Goal: Task Accomplishment & Management: Complete application form

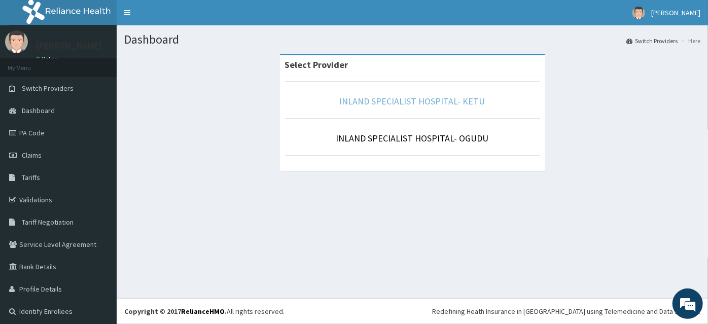
click at [371, 97] on link "INLAND SPECIALIST HOSPITAL- KETU" at bounding box center [412, 101] width 145 height 12
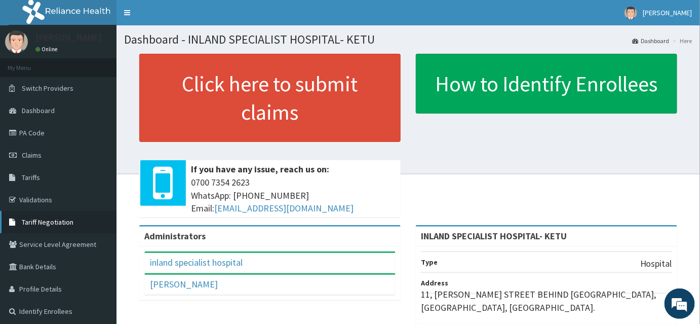
click at [51, 220] on span "Tariff Negotiation" at bounding box center [48, 221] width 52 height 9
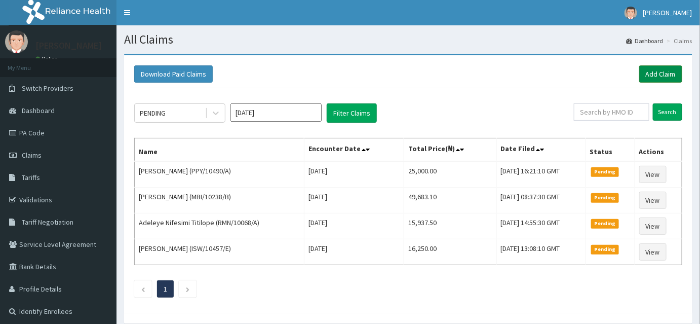
click at [667, 72] on link "Add Claim" at bounding box center [661, 73] width 43 height 17
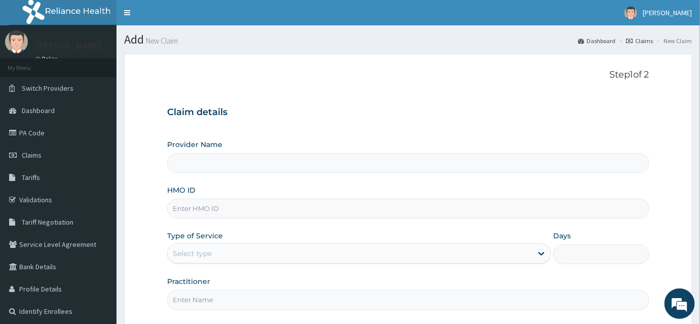
click at [199, 199] on input "HMO ID" at bounding box center [408, 209] width 483 height 20
type input "INLAND SPECIALIST HOSPITAL- KETU"
paste input "KSB/11581/C"
type input "KSB/11581/C"
click at [184, 245] on div "Select type" at bounding box center [350, 253] width 365 height 16
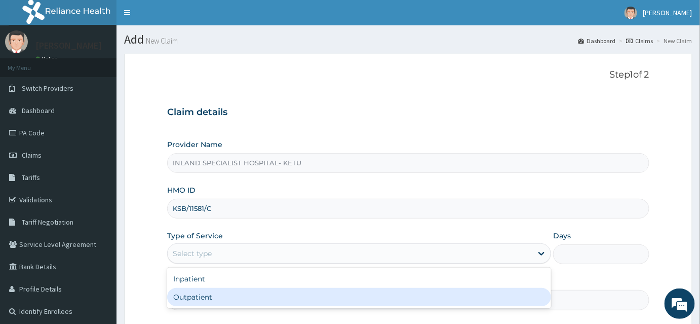
click at [190, 291] on div "Outpatient" at bounding box center [359, 297] width 384 height 18
type input "1"
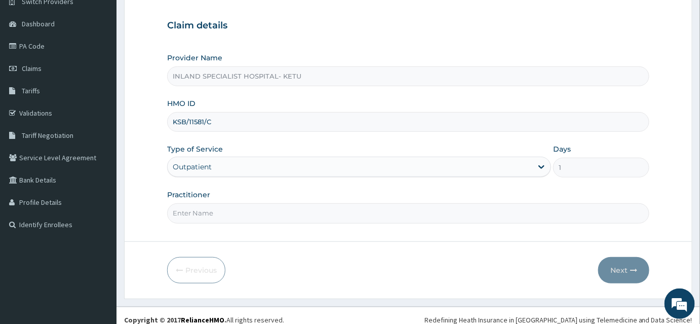
scroll to position [94, 0]
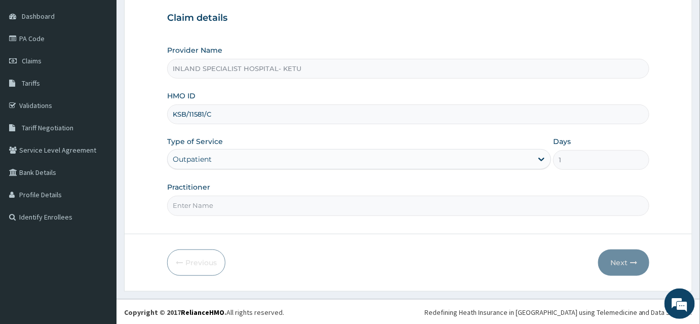
click at [187, 200] on input "Practitioner" at bounding box center [408, 206] width 483 height 20
type input "d"
type input "Dr Omotosho"
click at [627, 281] on form "Step 1 of 2 Claim details Provider Name INLAND SPECIALIST HOSPITAL- KETU HMO ID…" at bounding box center [408, 124] width 569 height 331
click at [627, 274] on button "Next" at bounding box center [624, 262] width 51 height 26
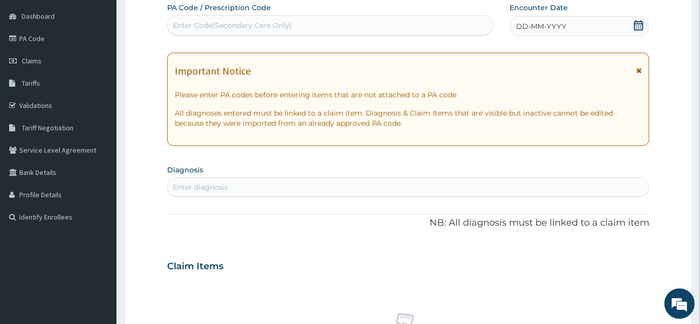
click at [642, 24] on icon at bounding box center [639, 25] width 10 height 10
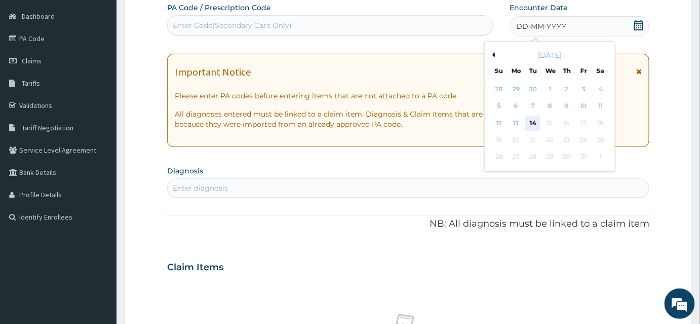
click at [531, 121] on div "14" at bounding box center [533, 123] width 15 height 15
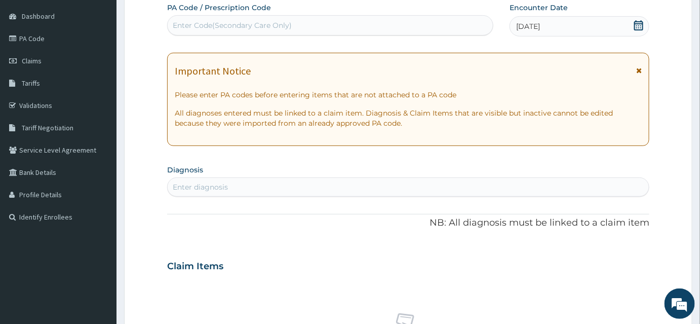
click at [315, 194] on div "Enter diagnosis" at bounding box center [408, 186] width 483 height 19
type input "Malaria"
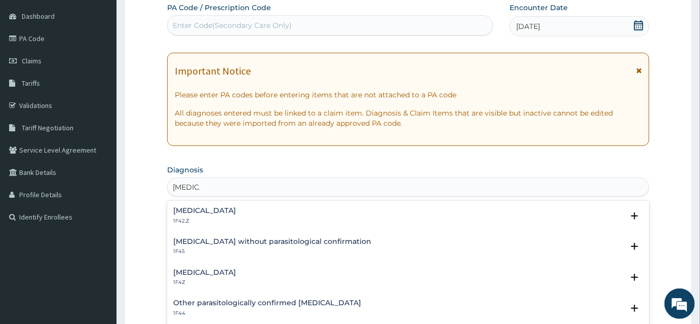
click at [198, 216] on div "Plasmodium malariae malaria without complication 1F42.Z" at bounding box center [204, 216] width 63 height 18
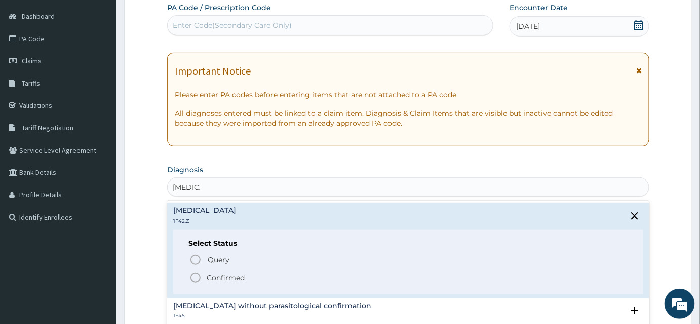
click at [213, 273] on p "Confirmed" at bounding box center [226, 278] width 38 height 10
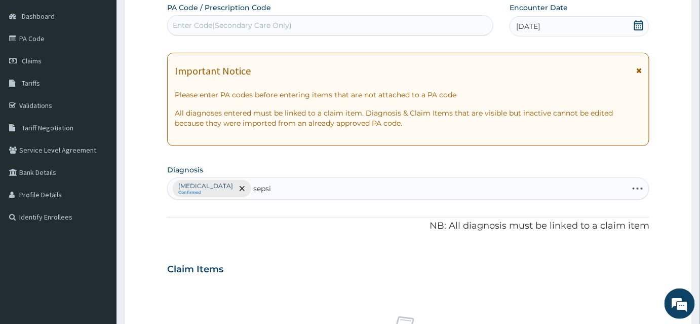
type input "sepsis"
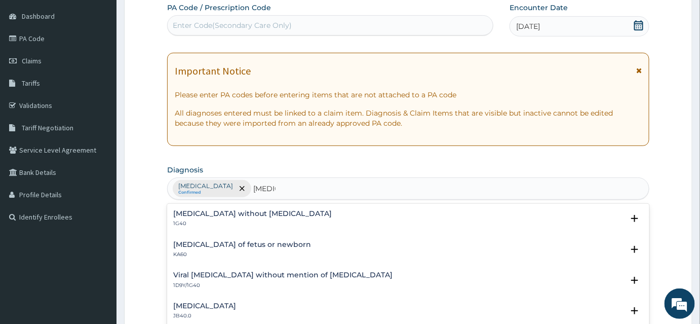
click at [202, 212] on h4 "Sepsis without septic shock" at bounding box center [252, 214] width 159 height 8
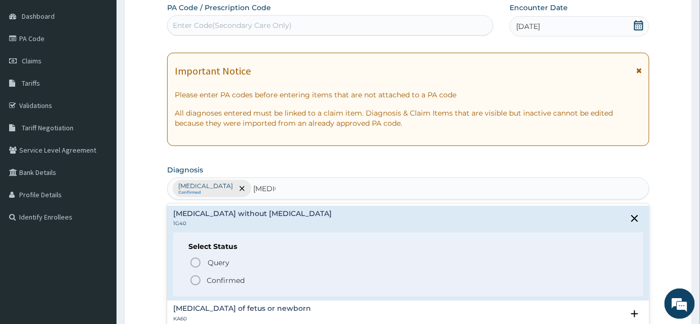
click at [207, 281] on p "Confirmed" at bounding box center [226, 280] width 38 height 10
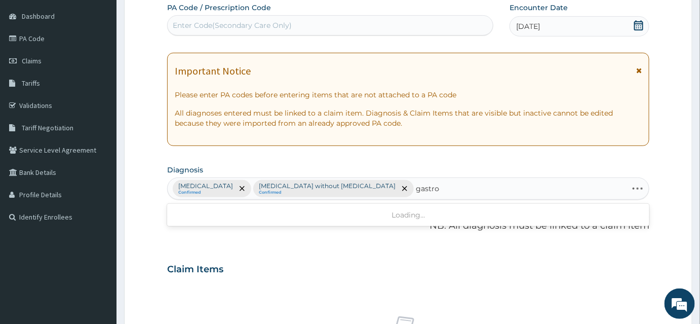
type input "gastro"
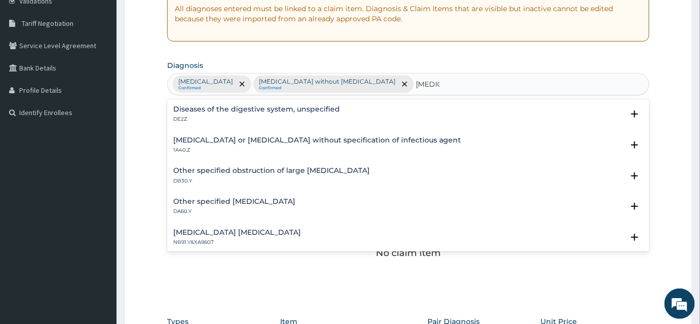
scroll to position [201, 0]
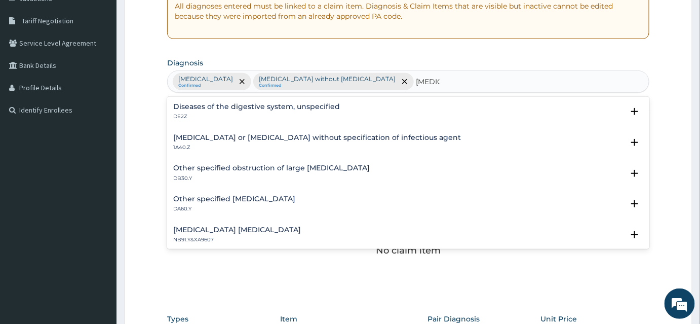
click at [242, 144] on p "1A40.Z" at bounding box center [317, 147] width 288 height 7
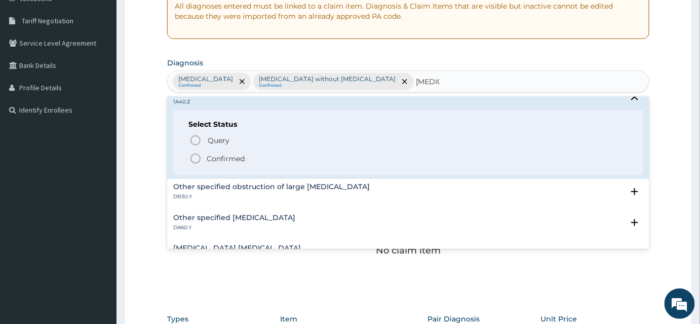
scroll to position [0, 0]
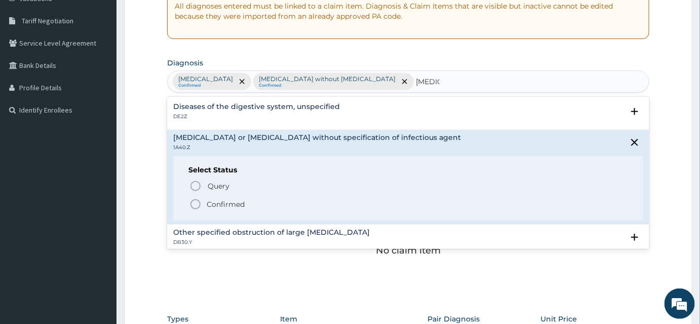
click at [221, 204] on p "Confirmed" at bounding box center [226, 204] width 38 height 10
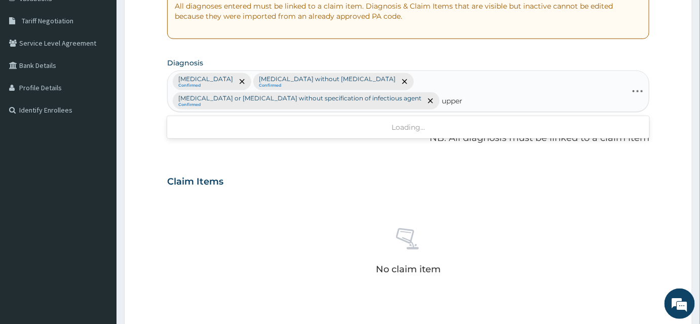
type input "upper"
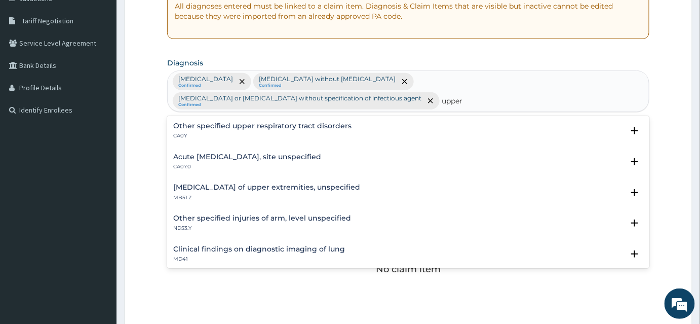
click at [236, 163] on p "CA07.0" at bounding box center [247, 166] width 148 height 7
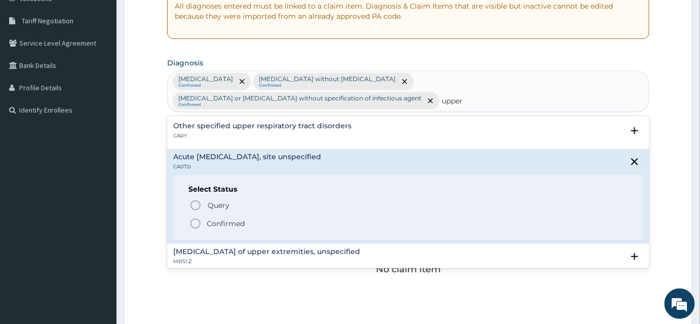
click at [224, 224] on p "Confirmed" at bounding box center [226, 223] width 38 height 10
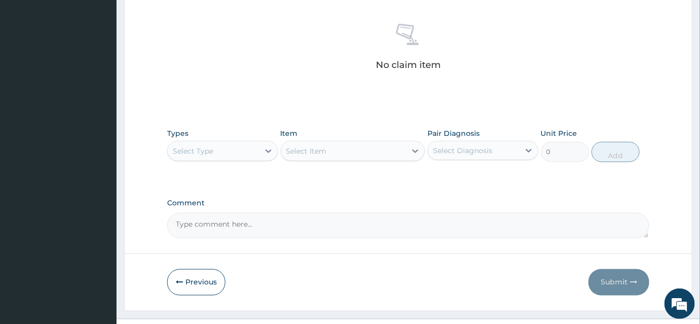
scroll to position [424, 0]
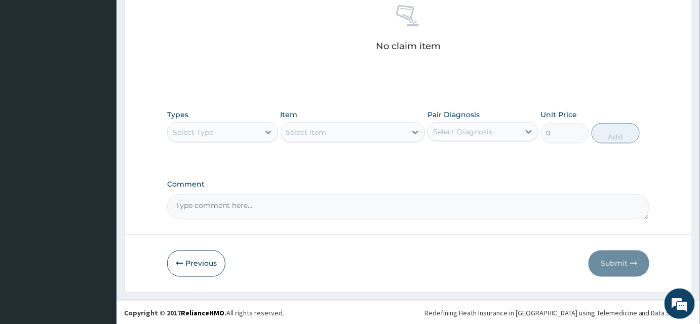
click at [224, 119] on div "Types Select Type" at bounding box center [222, 125] width 111 height 33
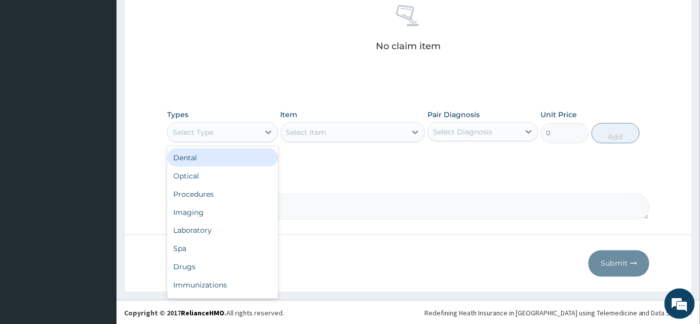
click at [221, 133] on div "Select Type" at bounding box center [214, 132] width 92 height 16
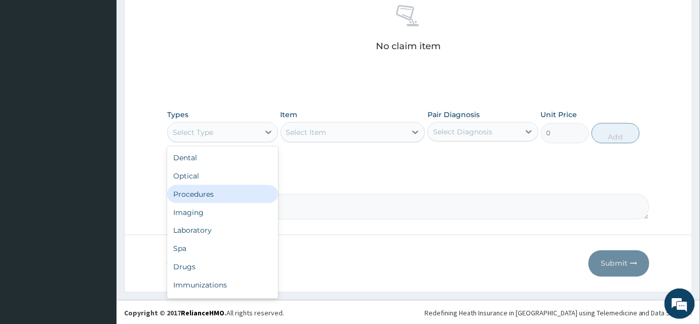
click at [196, 196] on div "Procedures" at bounding box center [222, 194] width 111 height 18
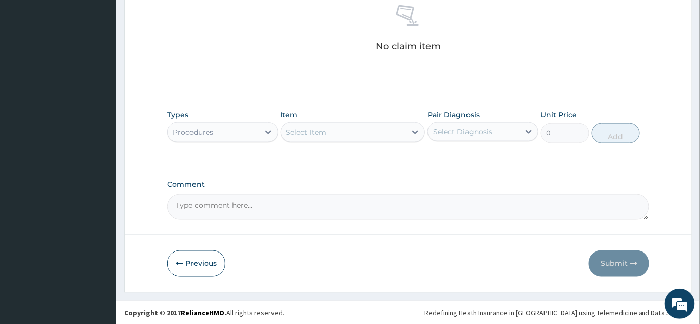
click at [335, 126] on div "Select Item" at bounding box center [344, 132] width 126 height 16
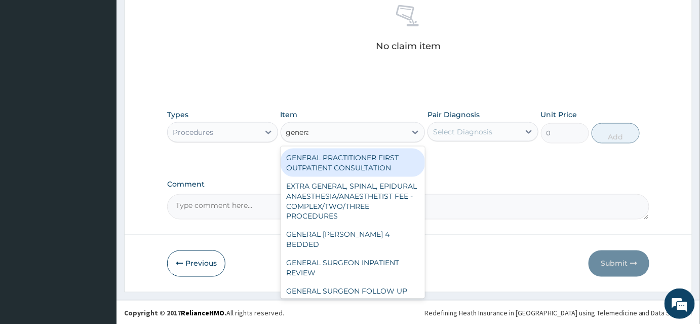
type input "general"
click at [344, 166] on div "GENERAL PRACTITIONER FIRST OUTPATIENT CONSULTATION" at bounding box center [353, 163] width 145 height 28
type input "3750"
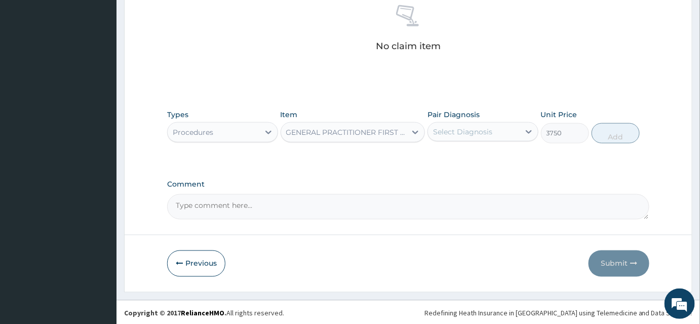
click at [459, 130] on div "Select Diagnosis" at bounding box center [462, 132] width 59 height 10
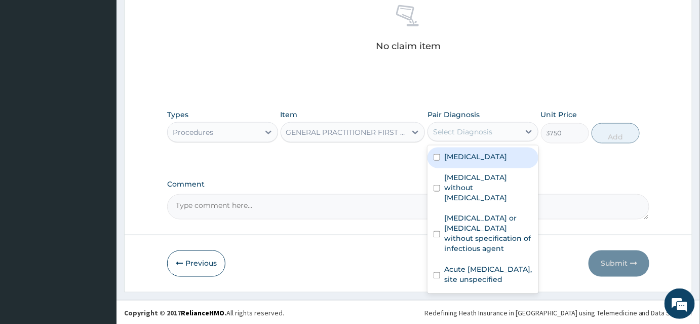
click at [460, 160] on label "Plasmodium malariae malaria without complication" at bounding box center [476, 157] width 63 height 10
checkbox input "true"
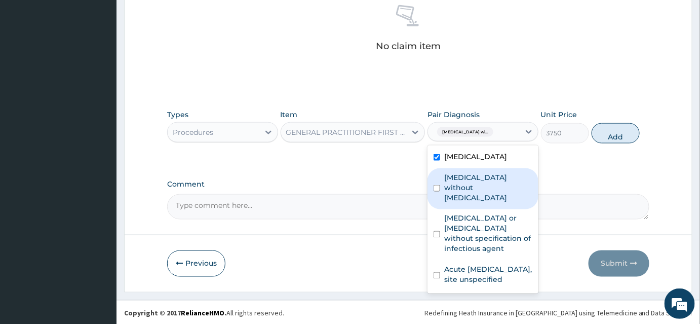
click at [457, 195] on label "Sepsis without septic shock" at bounding box center [489, 187] width 88 height 30
checkbox input "true"
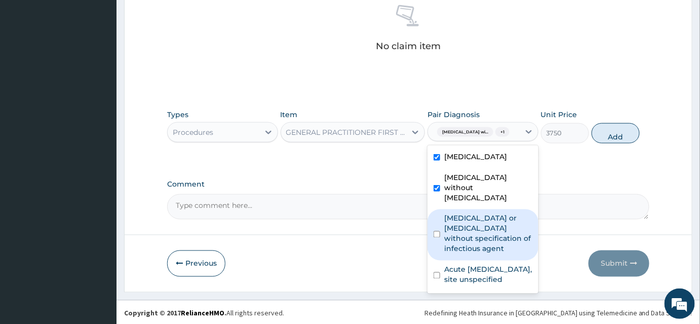
click at [465, 243] on label "Infectious gastroenteritis or colitis without specification of infectious agent" at bounding box center [489, 233] width 88 height 41
checkbox input "true"
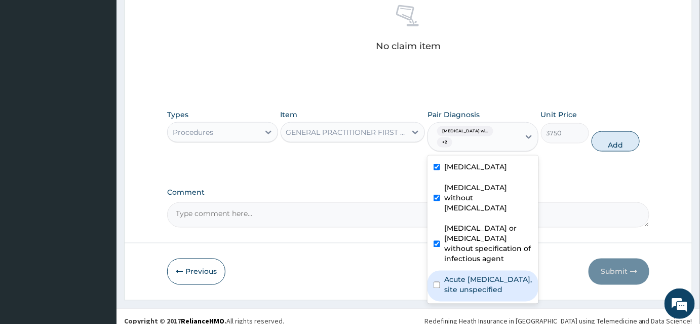
click at [463, 295] on label "Acute upper respiratory infection, site unspecified" at bounding box center [489, 285] width 88 height 20
checkbox input "true"
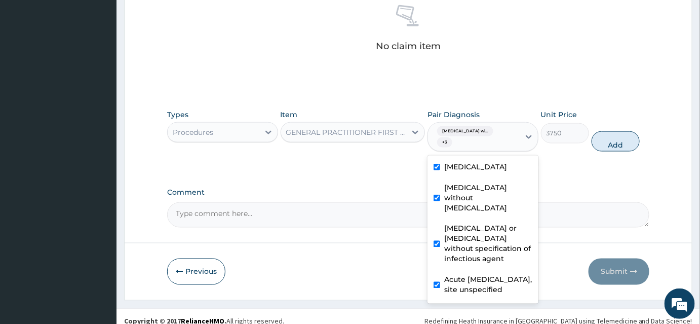
scroll to position [26, 0]
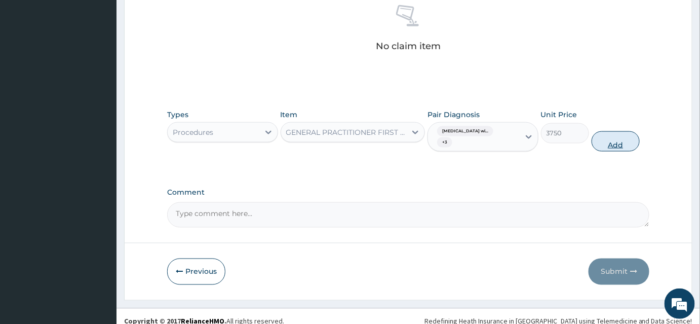
click at [604, 142] on button "Add" at bounding box center [616, 141] width 48 height 20
type input "0"
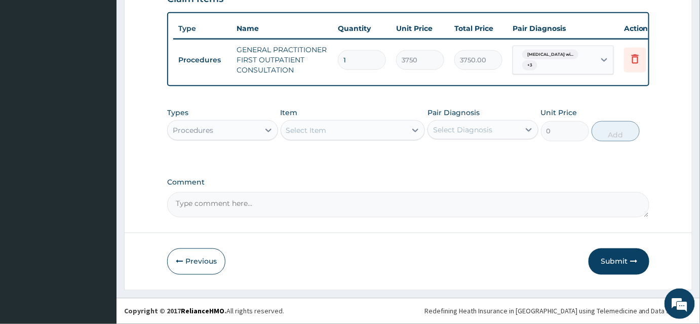
click at [244, 135] on div "Procedures" at bounding box center [214, 130] width 92 height 16
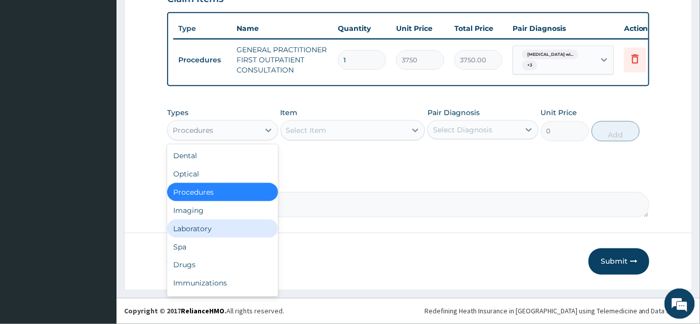
click at [213, 221] on div "Laboratory" at bounding box center [222, 228] width 111 height 18
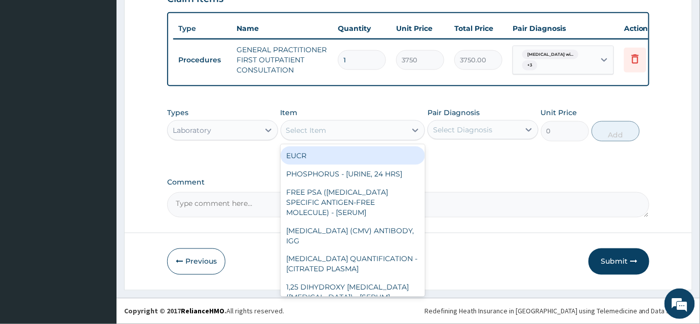
click at [335, 130] on div "Select Item" at bounding box center [344, 130] width 126 height 16
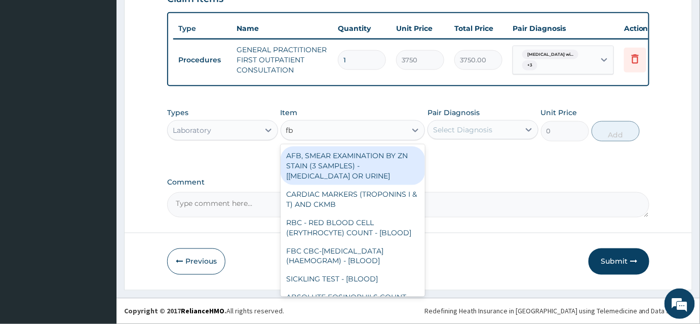
type input "fbc"
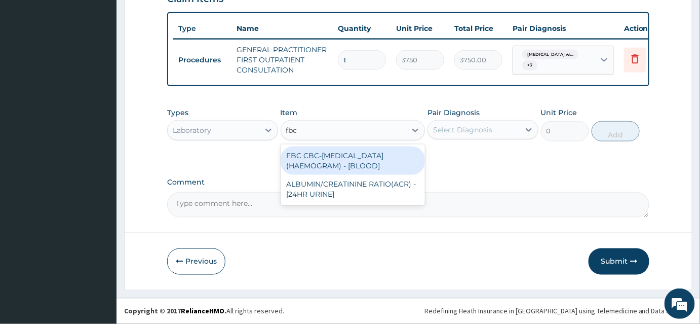
click at [340, 164] on div "FBC CBC-COMPLETE BLOOD COUNT (HAEMOGRAM) - [BLOOD]" at bounding box center [353, 160] width 145 height 28
type input "5000"
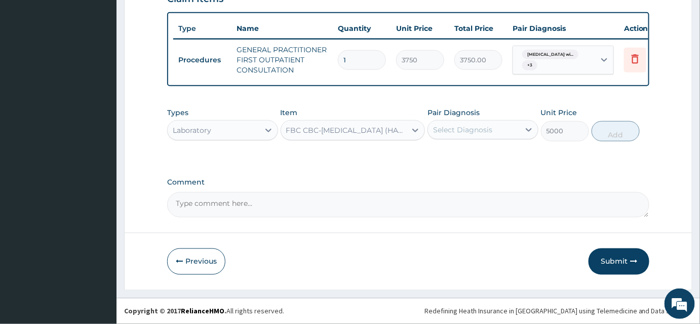
click at [444, 132] on div "Select Diagnosis" at bounding box center [462, 130] width 59 height 10
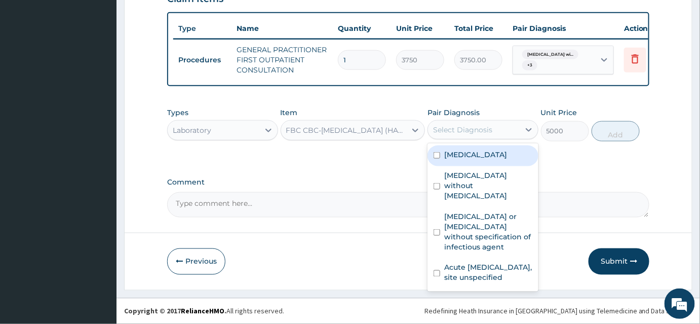
click at [482, 160] on label "Plasmodium malariae malaria without complication" at bounding box center [476, 155] width 63 height 10
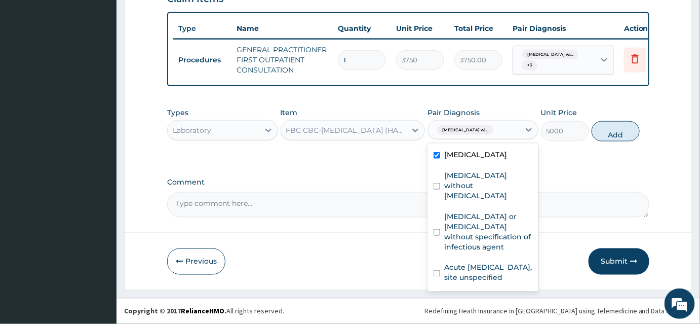
click at [482, 160] on label "Plasmodium malariae malaria without complication" at bounding box center [476, 155] width 63 height 10
checkbox input "false"
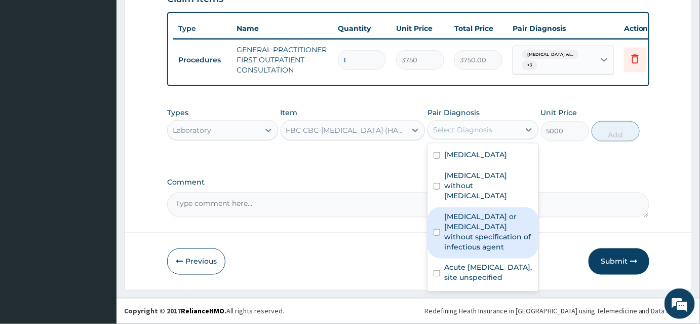
click at [481, 248] on label "Infectious gastroenteritis or colitis without specification of infectious agent" at bounding box center [489, 231] width 88 height 41
checkbox input "true"
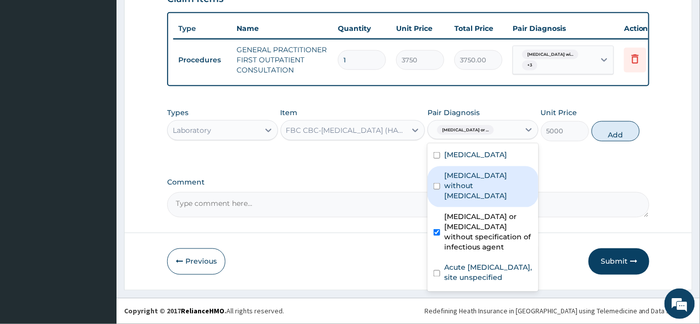
click at [470, 201] on label "Sepsis without septic shock" at bounding box center [489, 185] width 88 height 30
checkbox input "true"
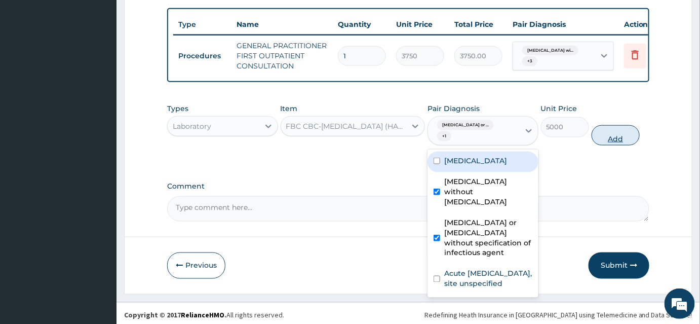
click at [611, 137] on button "Add" at bounding box center [616, 135] width 48 height 20
type input "0"
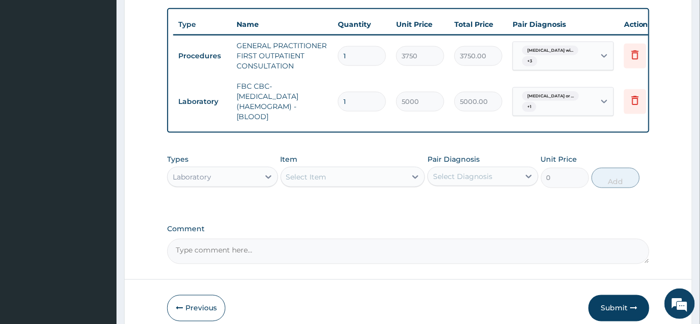
click at [357, 193] on div "Types Laboratory Item Select Item Pair Diagnosis Select Diagnosis Unit Price 0 …" at bounding box center [408, 171] width 483 height 44
click at [361, 187] on div "Select Item" at bounding box center [353, 177] width 145 height 20
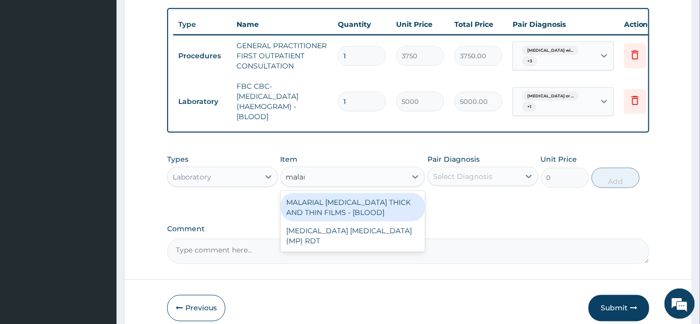
type input "malari"
click at [357, 210] on div "MALARIAL PARASITE THICK AND THIN FILMS - [BLOOD]" at bounding box center [353, 207] width 145 height 28
type input "2187.5"
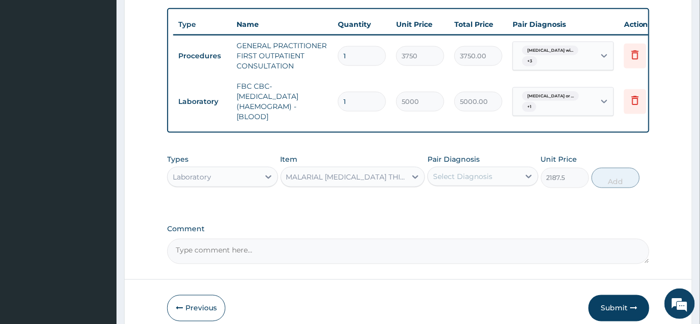
click at [444, 181] on div "Select Diagnosis" at bounding box center [462, 176] width 59 height 10
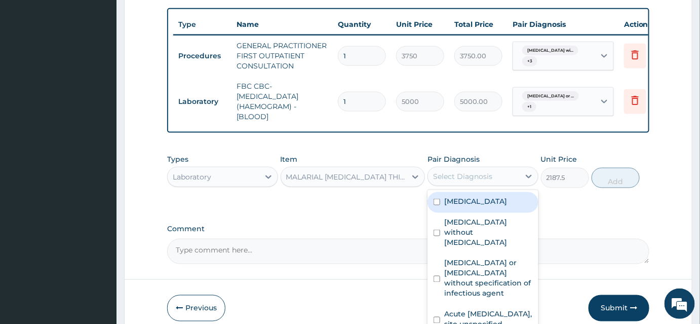
click at [477, 206] on label "Plasmodium malariae malaria without complication" at bounding box center [476, 201] width 63 height 10
checkbox input "true"
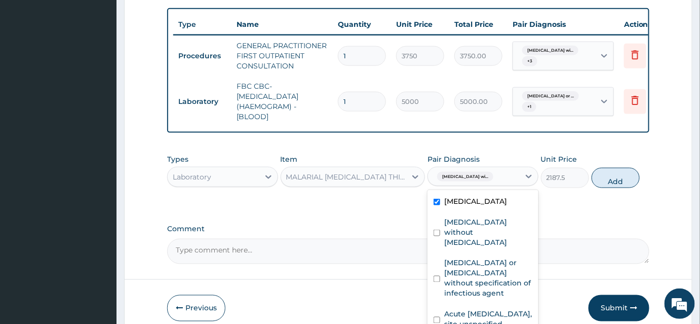
click at [608, 188] on button "Add" at bounding box center [616, 178] width 48 height 20
type input "0"
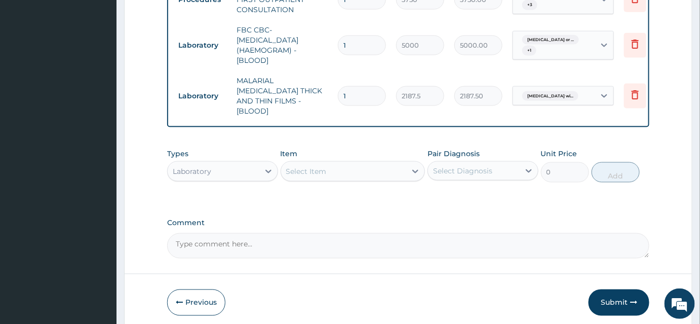
scroll to position [479, 0]
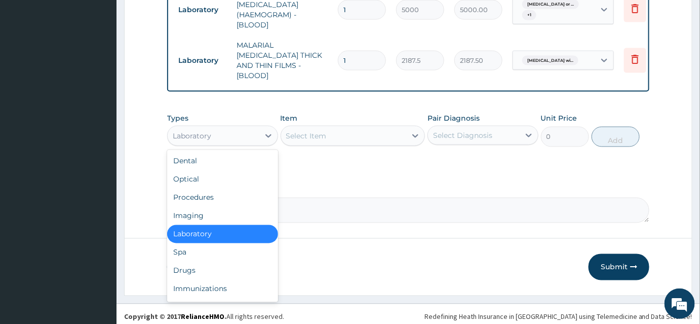
click at [224, 128] on div "Laboratory" at bounding box center [214, 136] width 92 height 16
click at [196, 263] on div "Drugs" at bounding box center [222, 271] width 111 height 18
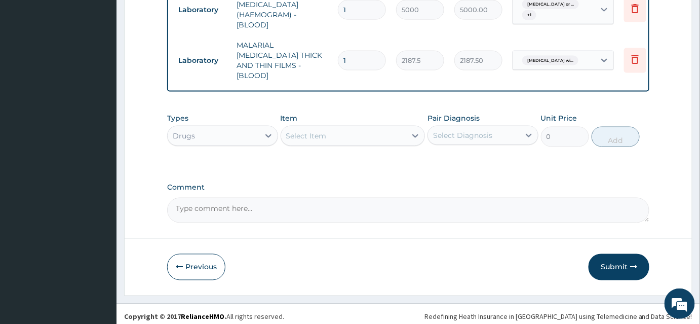
click at [320, 126] on div "Select Item" at bounding box center [353, 136] width 145 height 20
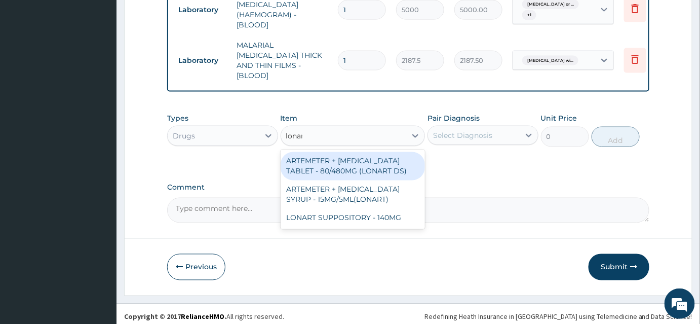
type input "lonart"
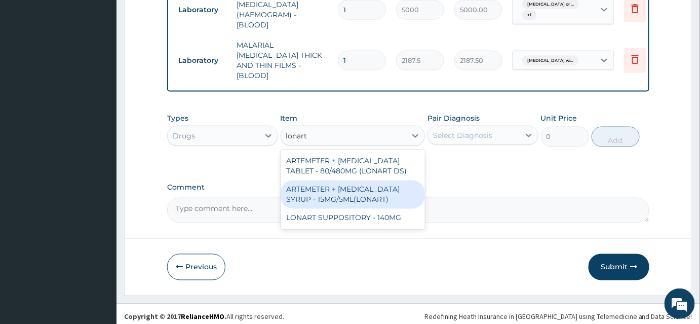
click at [341, 186] on div "ARTEMETER + LUMEFANTRINE SYRUP - 15MG/5ML(LONART)" at bounding box center [353, 194] width 145 height 28
type input "1680"
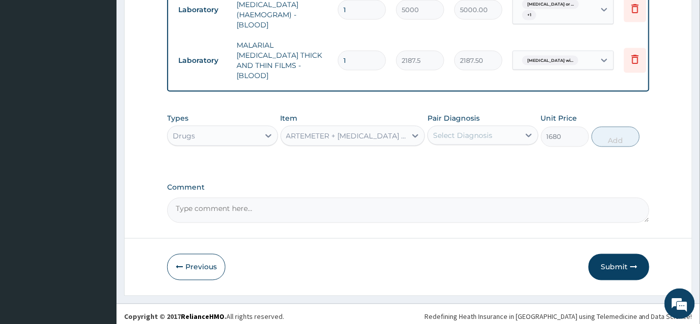
click at [490, 127] on div "Select Diagnosis" at bounding box center [474, 135] width 92 height 16
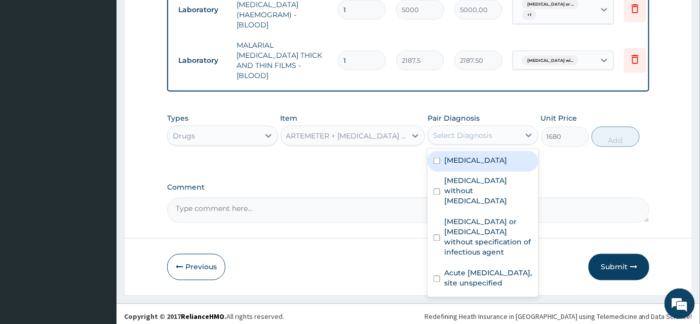
click at [481, 163] on label "Plasmodium malariae malaria without complication" at bounding box center [476, 160] width 63 height 10
checkbox input "true"
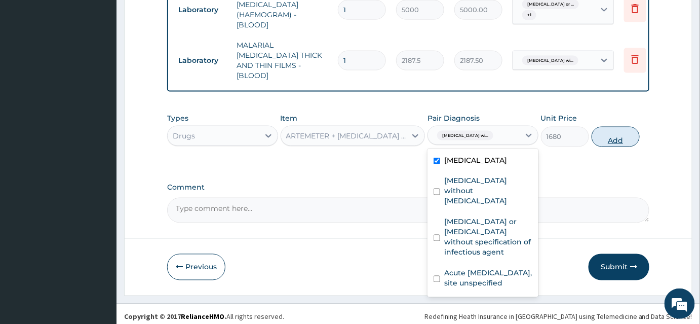
click at [603, 132] on button "Add" at bounding box center [616, 137] width 48 height 20
type input "0"
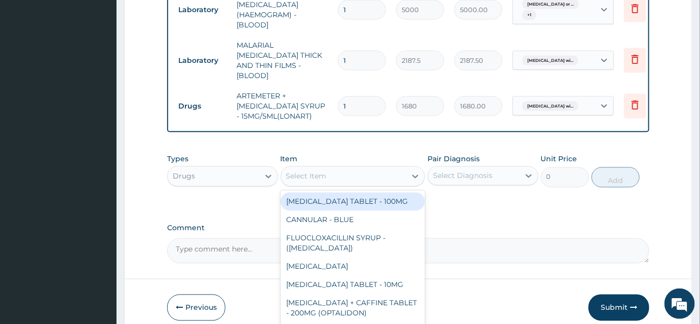
click at [336, 168] on div "Select Item" at bounding box center [344, 176] width 126 height 16
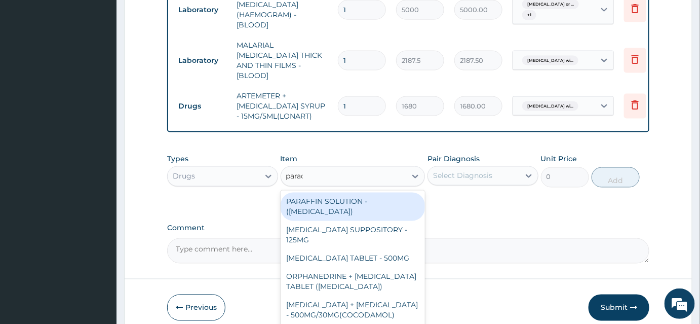
type input "parace"
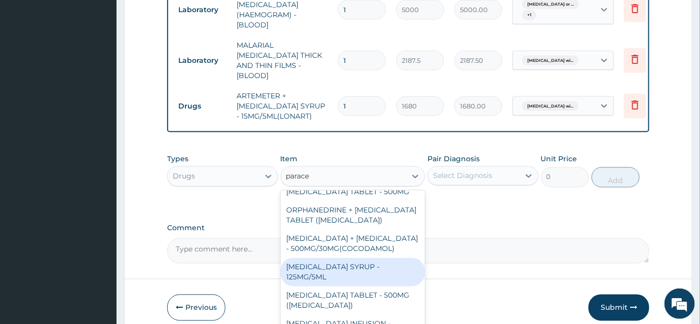
scroll to position [46, 0]
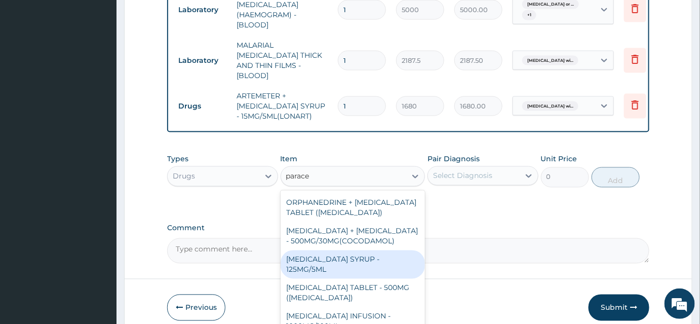
click at [349, 262] on div "PARACETAMOL SYRUP - 125MG/5ML" at bounding box center [353, 264] width 145 height 28
type input "840"
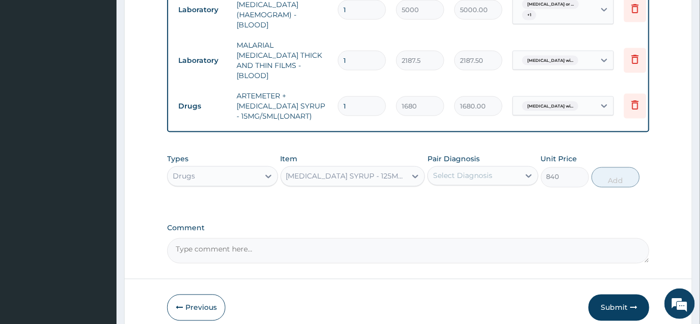
click at [454, 179] on div "Select Diagnosis" at bounding box center [474, 176] width 92 height 16
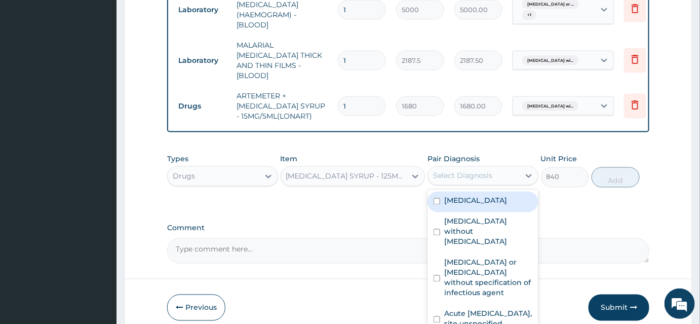
click at [466, 199] on label "Plasmodium malariae malaria without complication" at bounding box center [476, 201] width 63 height 10
checkbox input "true"
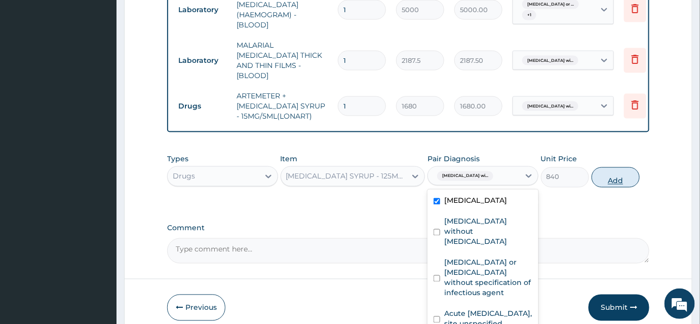
click at [610, 168] on button "Add" at bounding box center [616, 177] width 48 height 20
type input "0"
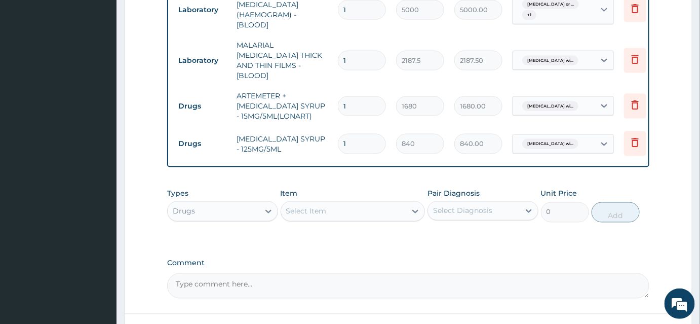
click at [319, 214] on div "Select Item" at bounding box center [344, 211] width 126 height 16
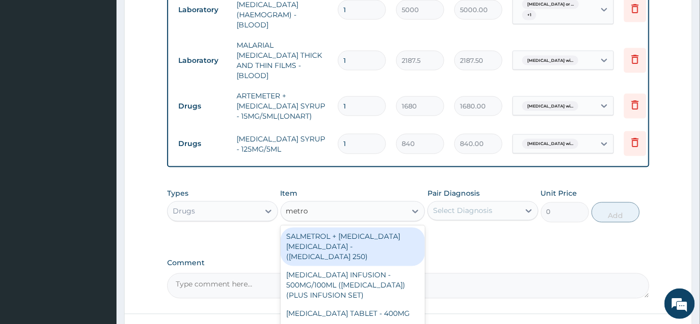
type input "metron"
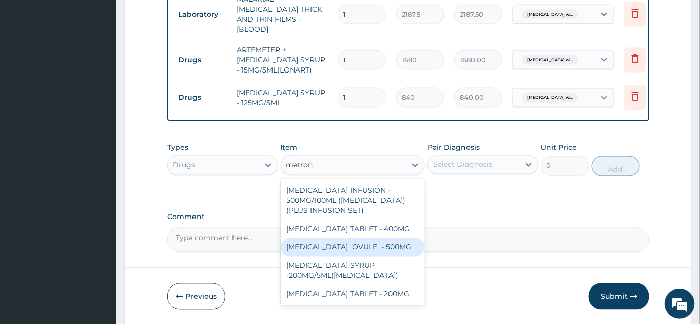
scroll to position [555, 0]
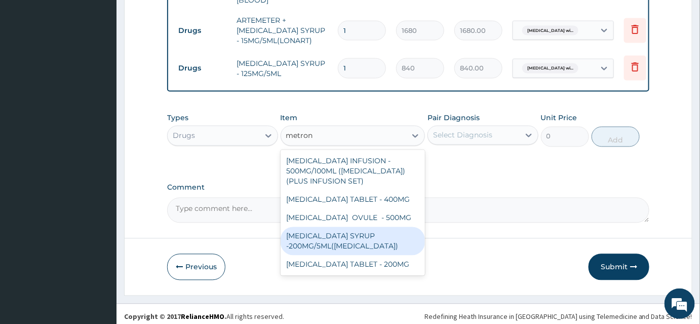
click at [371, 254] on div "METRONIDAZOLE SYRUP -200MG/5ML(FLAGYL)" at bounding box center [353, 241] width 145 height 28
type input "672"
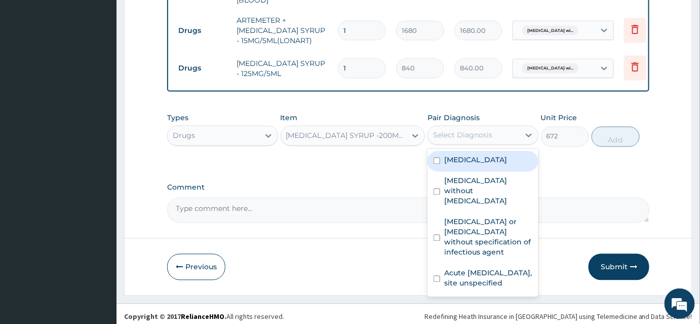
click at [472, 131] on div "Select Diagnosis" at bounding box center [462, 135] width 59 height 10
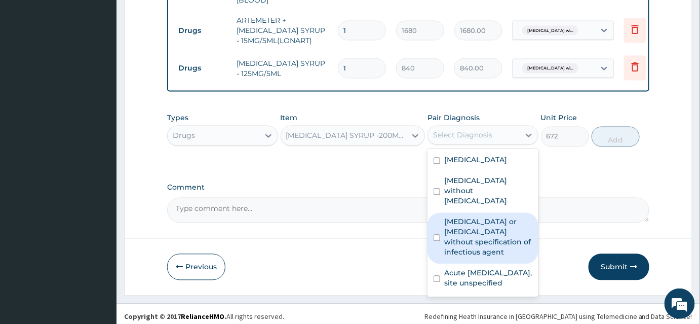
click at [473, 248] on label "Infectious gastroenteritis or colitis without specification of infectious agent" at bounding box center [489, 237] width 88 height 41
checkbox input "true"
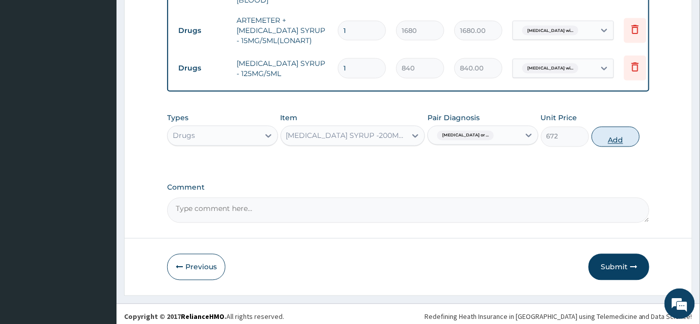
click at [605, 132] on button "Add" at bounding box center [616, 137] width 48 height 20
type input "0"
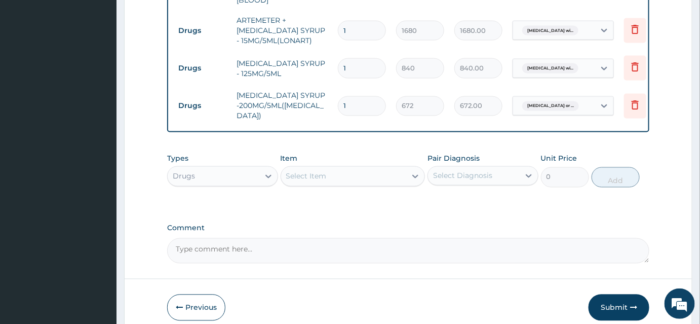
click at [317, 168] on div "Select Item" at bounding box center [344, 176] width 126 height 16
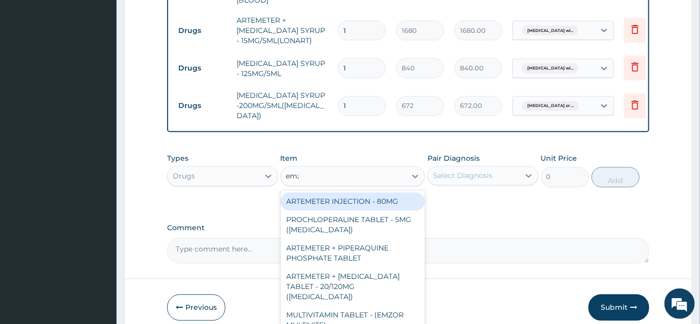
type input "emzo"
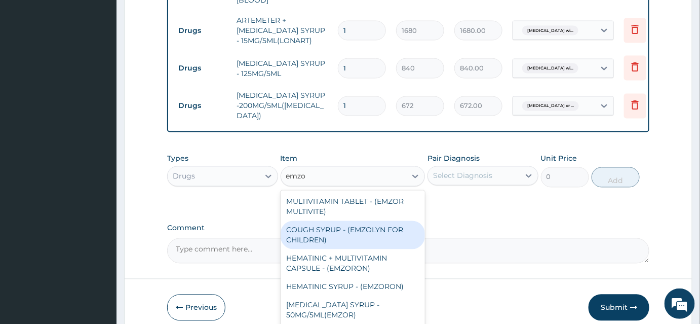
click at [346, 227] on div "COUGH SYRUP - (EMZOLYN FOR CHILDREN)" at bounding box center [353, 235] width 145 height 28
type input "1120"
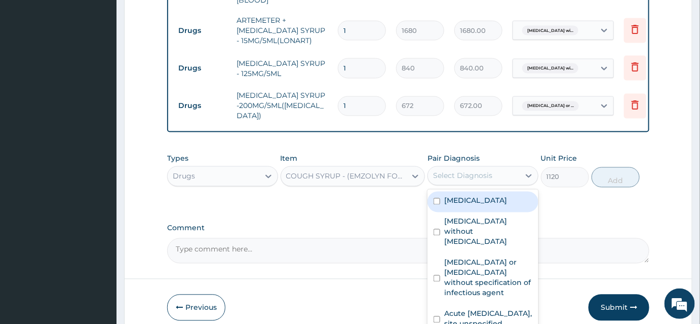
click at [451, 171] on div "Select Diagnosis" at bounding box center [462, 176] width 59 height 10
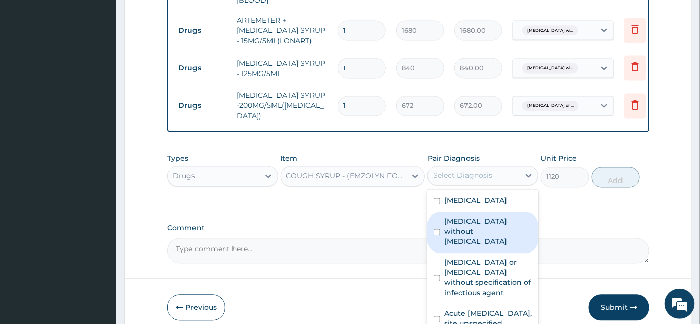
scroll to position [26, 0]
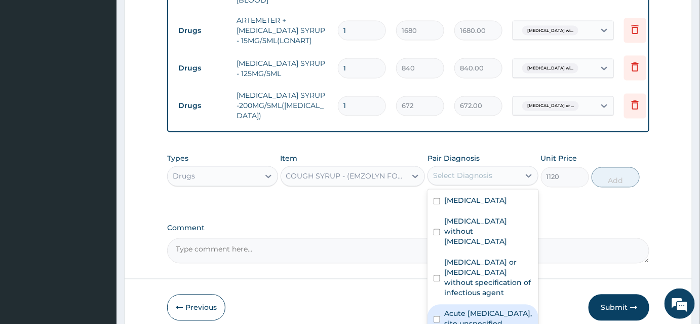
click at [465, 309] on label "Acute upper respiratory infection, site unspecified" at bounding box center [489, 319] width 88 height 20
checkbox input "true"
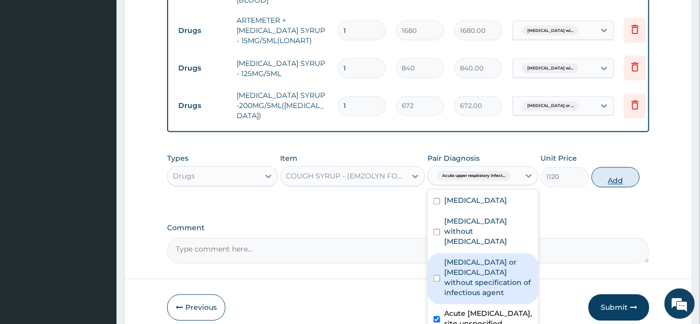
click at [599, 173] on button "Add" at bounding box center [616, 177] width 48 height 20
type input "0"
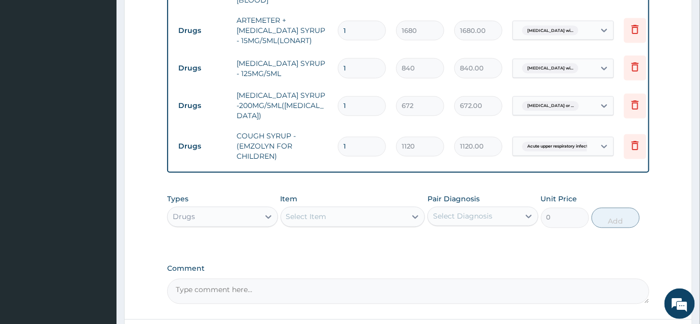
click at [321, 221] on div "Select Item" at bounding box center [353, 217] width 145 height 20
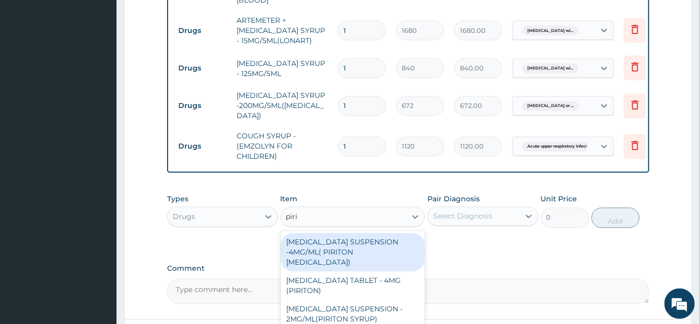
type input "pirit"
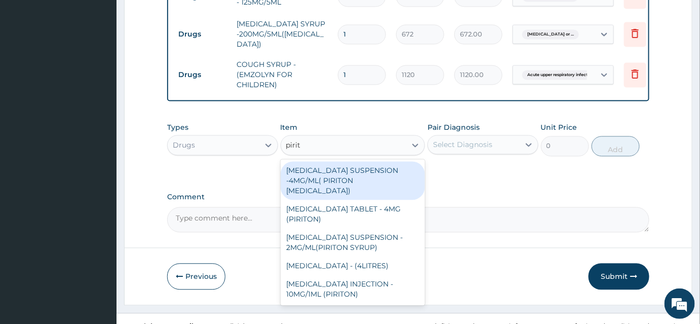
scroll to position [636, 0]
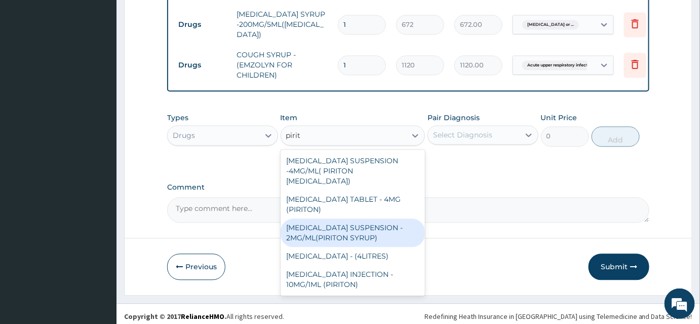
click at [373, 231] on div "CHLORPHENIRAMINE SUSPENSION - 2MG/ML(PIRITON SYRUP)" at bounding box center [353, 233] width 145 height 28
type input "840"
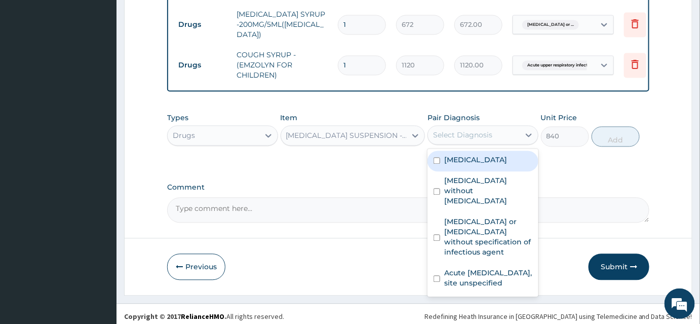
click at [475, 136] on div "Select Diagnosis" at bounding box center [462, 135] width 59 height 10
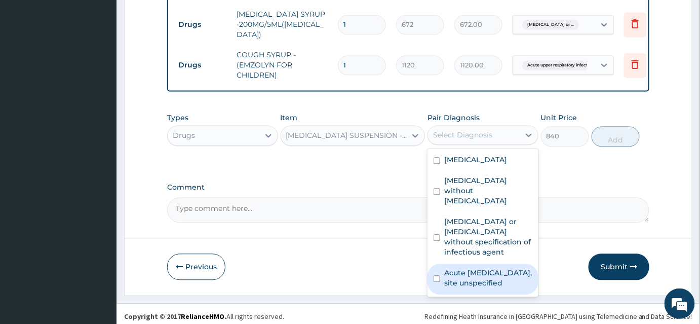
click at [468, 288] on label "Acute upper respiratory infection, site unspecified" at bounding box center [489, 278] width 88 height 20
checkbox input "true"
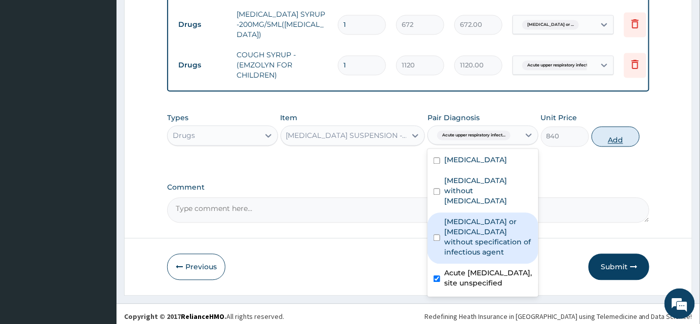
click at [616, 135] on button "Add" at bounding box center [616, 137] width 48 height 20
type input "0"
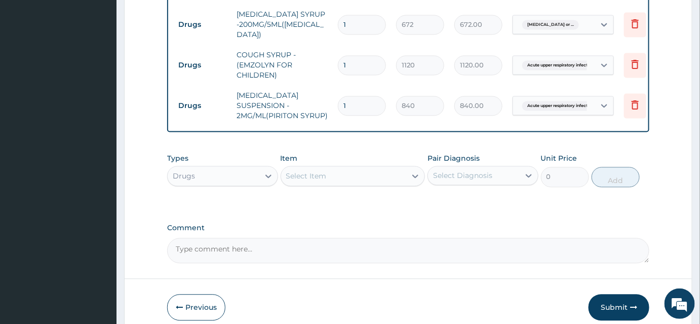
click at [320, 178] on div "Select Item" at bounding box center [344, 176] width 126 height 16
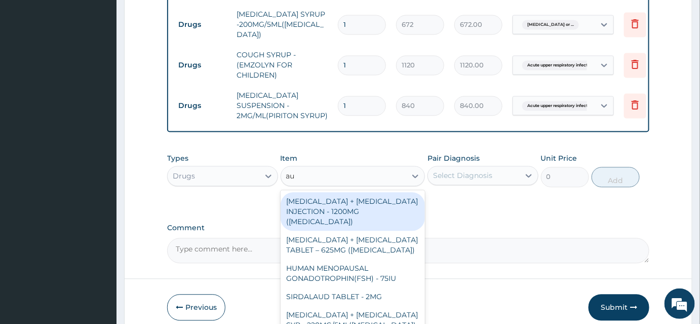
type input "aug"
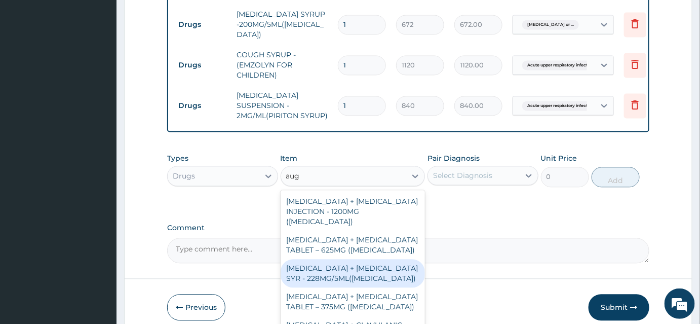
click at [372, 261] on div "AMOXICILLIN + CLAVULANIC ACID SYR - 228MG/5ML(AUGMENTIN)" at bounding box center [353, 274] width 145 height 28
type input "6720"
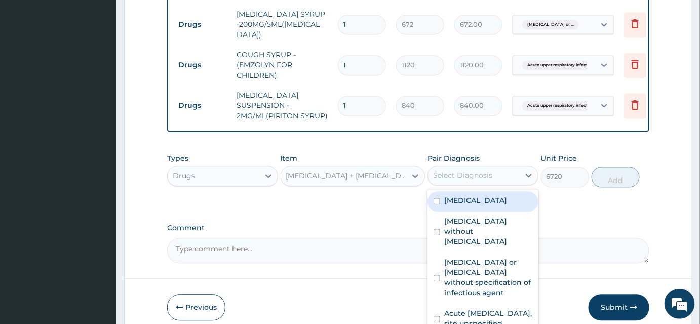
click at [518, 178] on div "Select Diagnosis" at bounding box center [474, 176] width 92 height 16
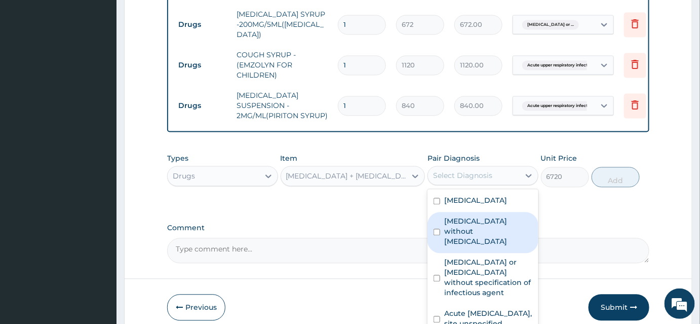
click at [481, 239] on label "Sepsis without septic shock" at bounding box center [489, 231] width 88 height 30
checkbox input "true"
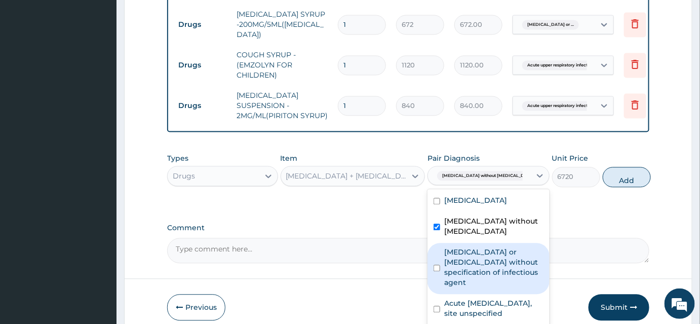
click at [477, 278] on label "Infectious gastroenteritis or colitis without specification of infectious agent" at bounding box center [494, 267] width 99 height 41
checkbox input "true"
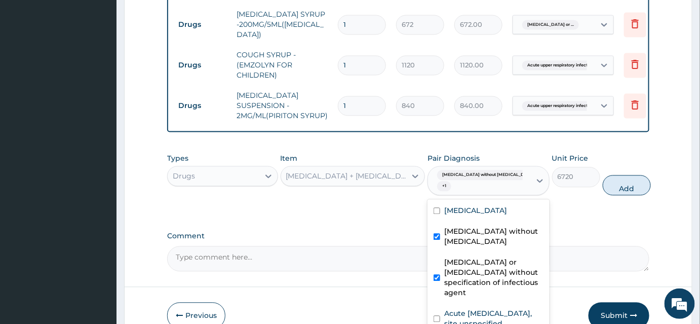
scroll to position [26, 0]
click at [494, 309] on label "Acute upper respiratory infection, site unspecified" at bounding box center [494, 319] width 99 height 20
checkbox input "true"
click at [603, 188] on button "Add" at bounding box center [627, 185] width 48 height 20
type input "0"
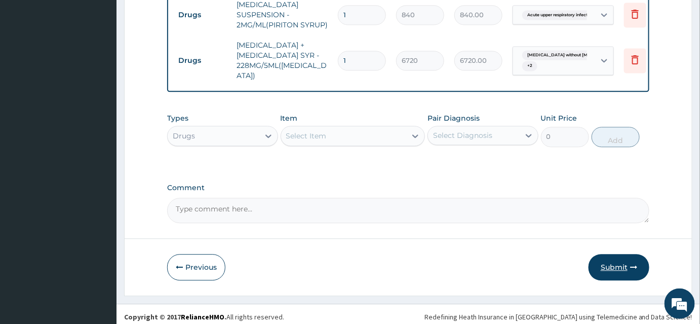
click at [638, 264] on icon "button" at bounding box center [634, 267] width 7 height 7
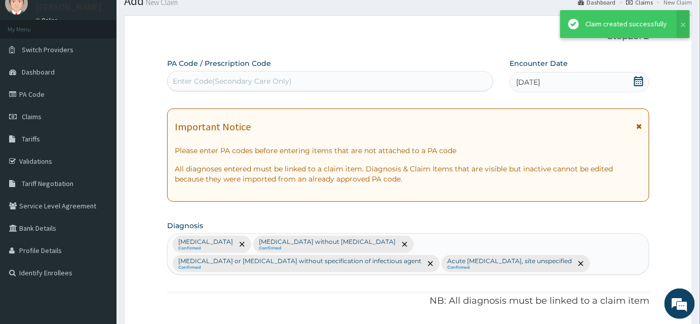
scroll to position [727, 0]
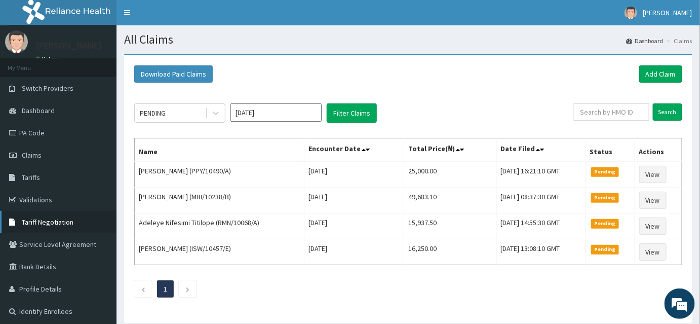
click at [42, 220] on span "Tariff Negotiation" at bounding box center [48, 221] width 52 height 9
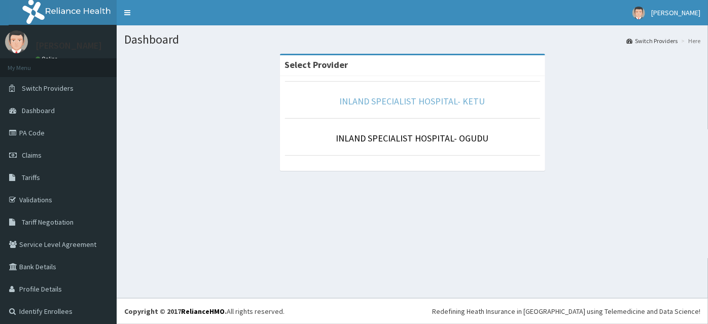
click at [409, 102] on link "INLAND SPECIALIST HOSPITAL- KETU" at bounding box center [412, 101] width 145 height 12
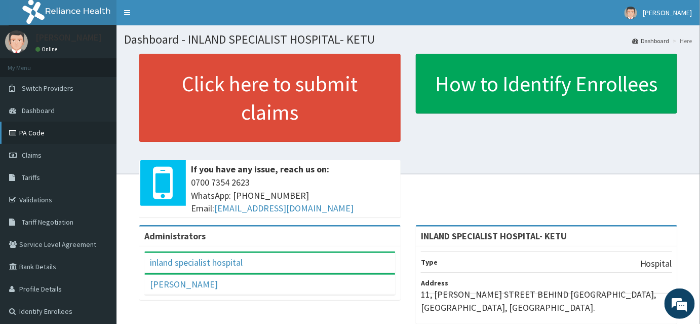
click at [51, 128] on link "PA Code" at bounding box center [58, 133] width 117 height 22
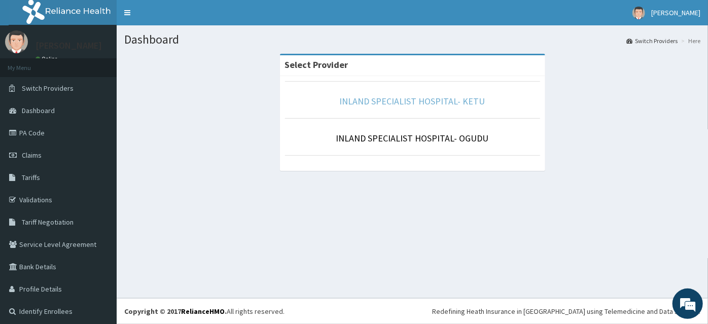
click at [414, 98] on link "INLAND SPECIALIST HOSPITAL- KETU" at bounding box center [412, 101] width 145 height 12
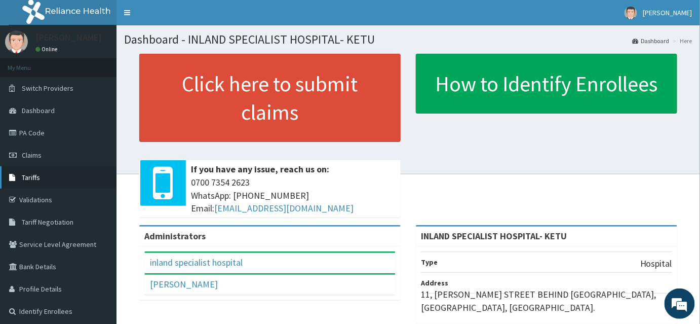
click at [60, 172] on link "Tariffs" at bounding box center [58, 177] width 117 height 22
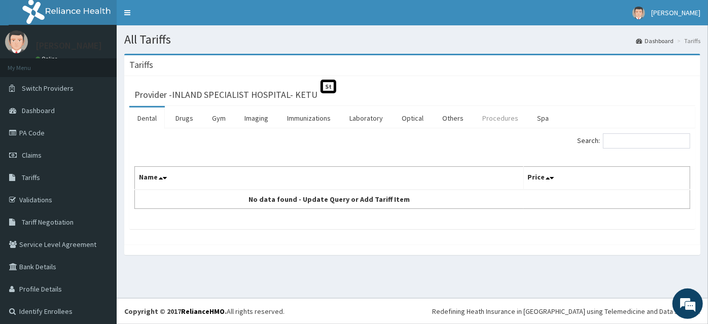
click at [493, 117] on link "Procedures" at bounding box center [500, 117] width 52 height 21
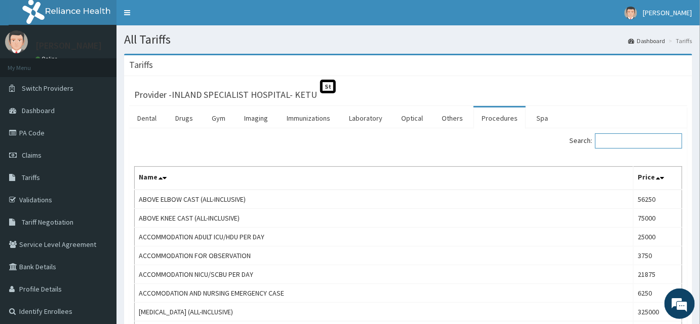
click at [623, 136] on input "Search:" at bounding box center [639, 140] width 87 height 15
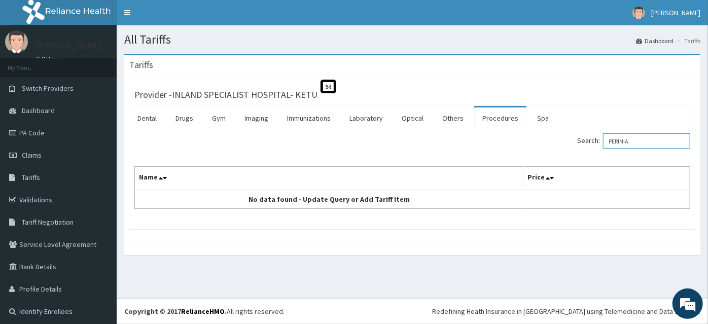
drag, startPoint x: 630, startPoint y: 141, endPoint x: 583, endPoint y: 141, distance: 46.6
click at [583, 141] on label "Search: PERINIA" at bounding box center [633, 140] width 113 height 15
paste input "REPAIR OF PERINEAL"
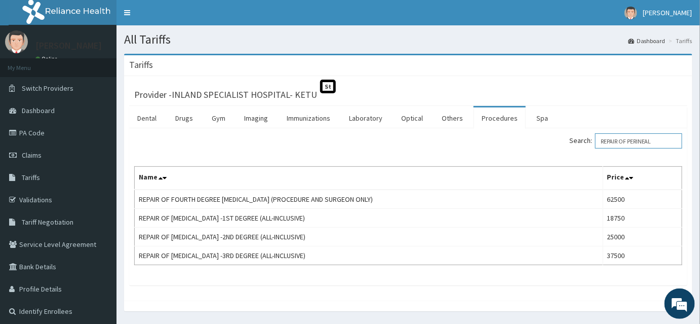
type input "REPAIR OF PERINEAL"
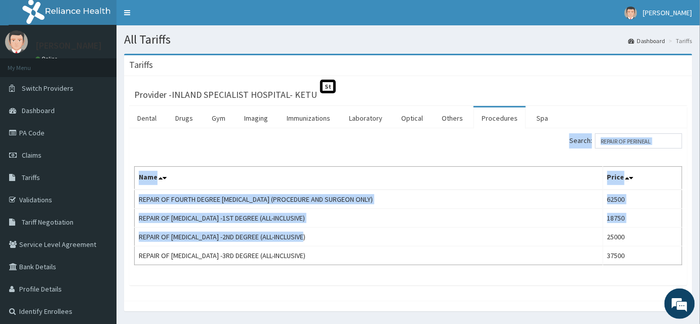
drag, startPoint x: 317, startPoint y: 237, endPoint x: 134, endPoint y: 236, distance: 183.0
click at [134, 236] on div "Search: REPAIR OF PERINEAL Name Price REPAIR OF FOURTH DEGREE PERINEAL TEAR (PR…" at bounding box center [408, 206] width 559 height 157
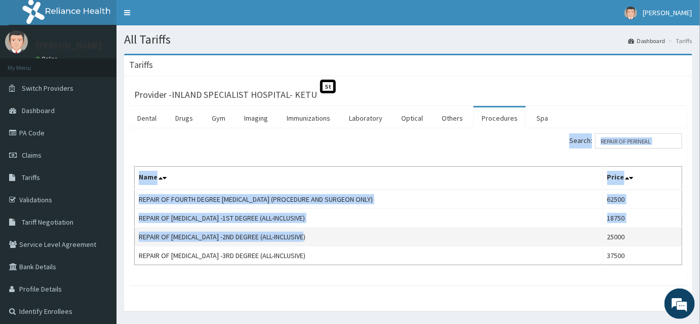
click at [137, 237] on td "REPAIR OF PERINEAL TEAR -2ND DEGREE (ALL-INCLUSIVE)" at bounding box center [369, 237] width 469 height 19
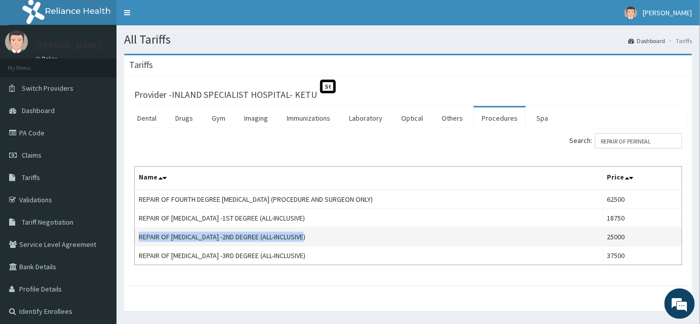
drag, startPoint x: 138, startPoint y: 236, endPoint x: 325, endPoint y: 229, distance: 187.1
click at [325, 229] on td "REPAIR OF PERINEAL TEAR -2ND DEGREE (ALL-INCLUSIVE)" at bounding box center [369, 237] width 469 height 19
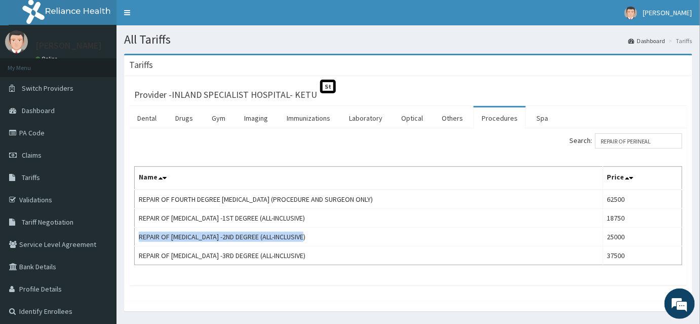
copy td "REPAIR OF PERINEAL TEAR -2ND DEGREE (ALL-INCLUSIVE)"
click at [59, 138] on link "PA Code" at bounding box center [58, 133] width 117 height 22
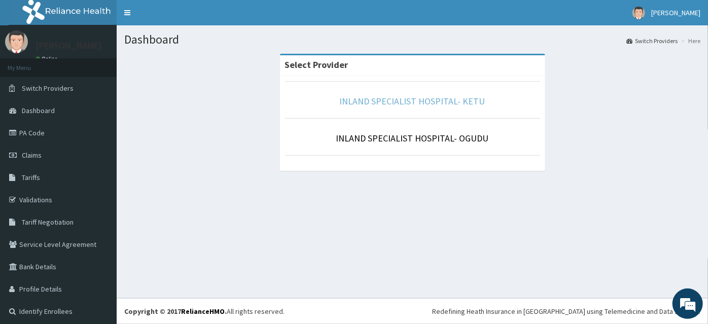
click at [407, 95] on link "INLAND SPECIALIST HOSPITAL- KETU" at bounding box center [412, 101] width 145 height 12
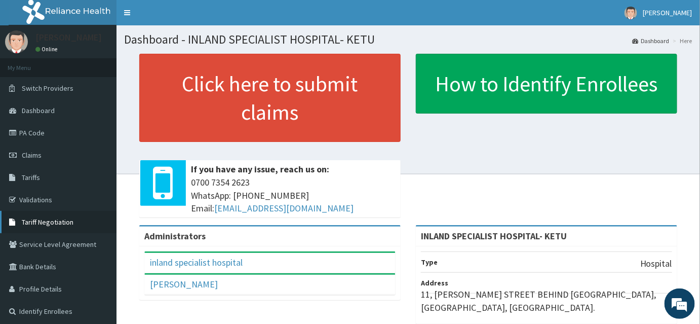
click at [47, 214] on link "Tariff Negotiation" at bounding box center [58, 222] width 117 height 22
click at [63, 216] on link "Tariff Negotiation" at bounding box center [58, 222] width 117 height 22
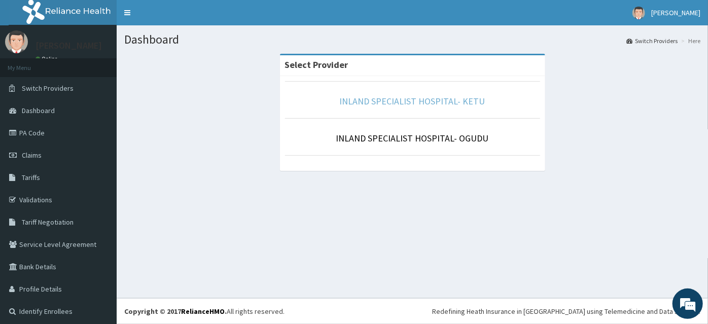
click at [428, 99] on link "INLAND SPECIALIST HOSPITAL- KETU" at bounding box center [412, 101] width 145 height 12
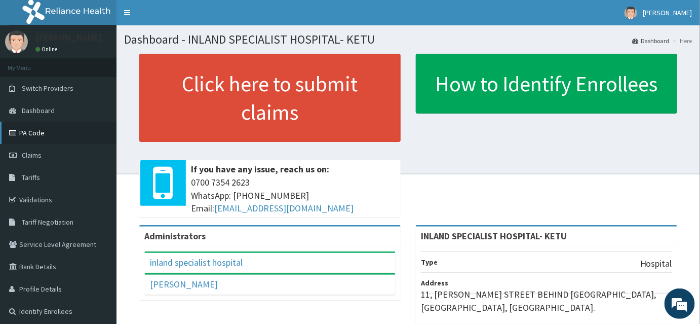
click at [25, 132] on link "PA Code" at bounding box center [58, 133] width 117 height 22
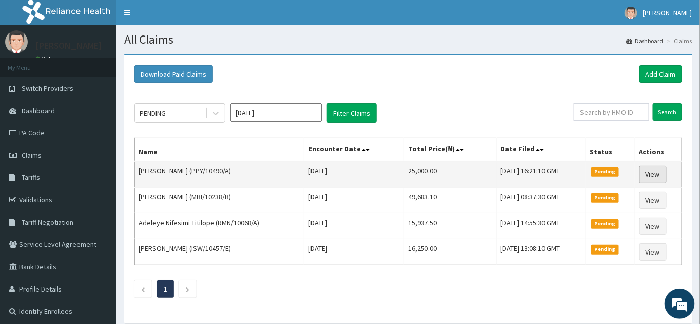
click at [647, 174] on link "View" at bounding box center [653, 174] width 27 height 17
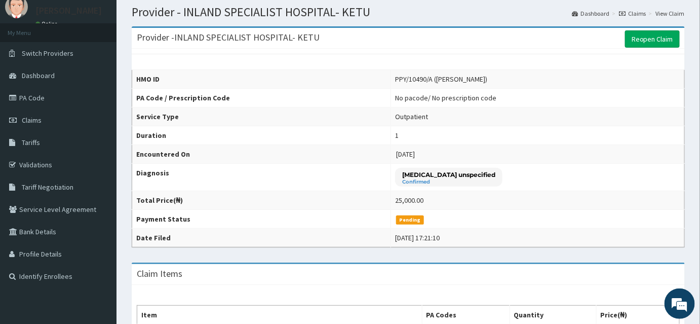
scroll to position [29, 0]
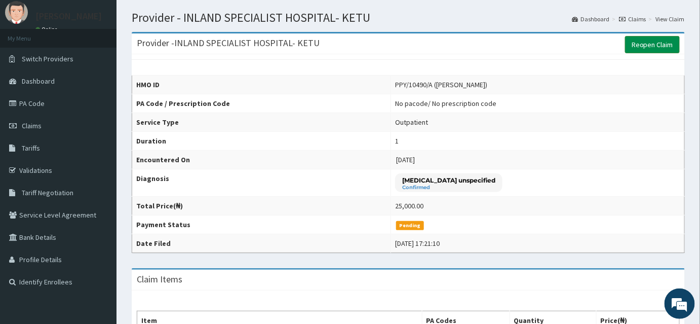
click at [647, 46] on link "Reopen Claim" at bounding box center [652, 44] width 55 height 17
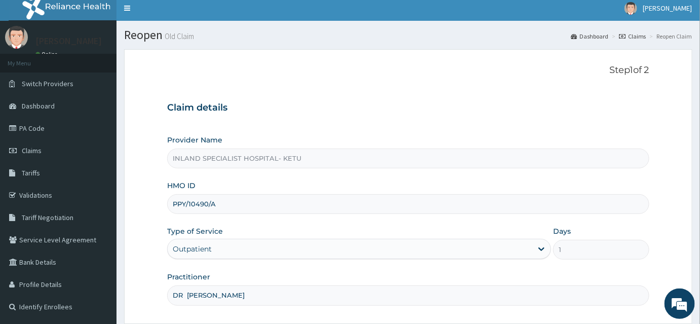
scroll to position [3, 0]
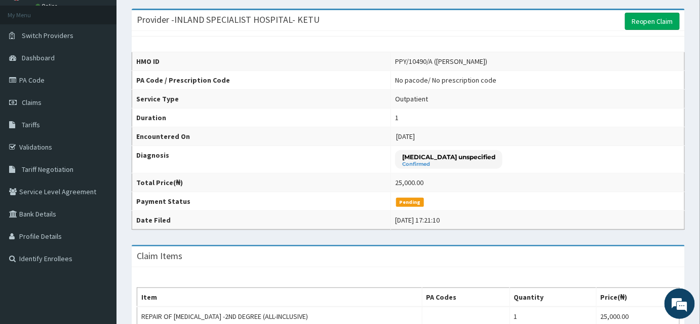
scroll to position [44, 0]
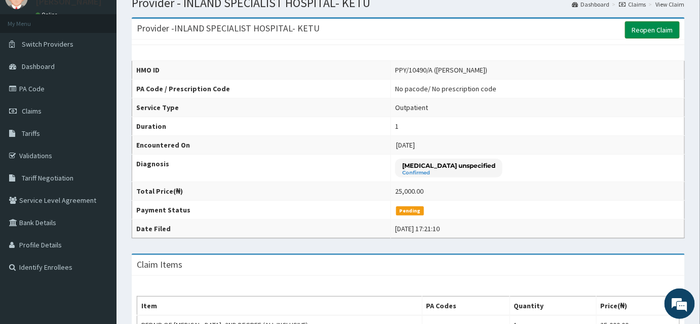
click at [653, 31] on link "Reopen Claim" at bounding box center [652, 29] width 55 height 17
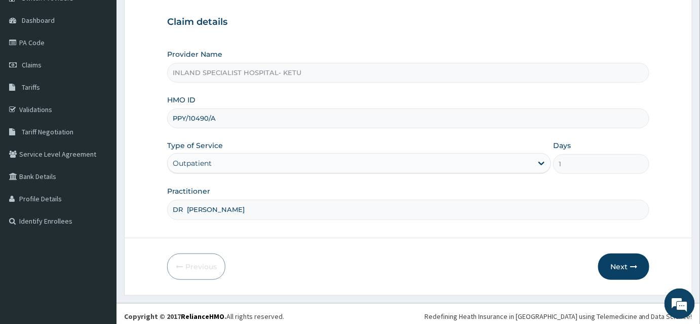
scroll to position [94, 0]
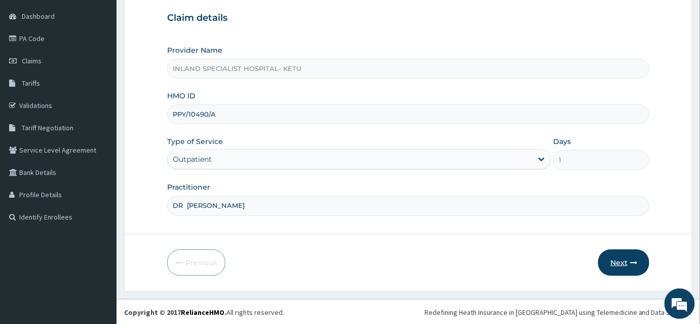
click at [630, 263] on button "Next" at bounding box center [624, 262] width 51 height 26
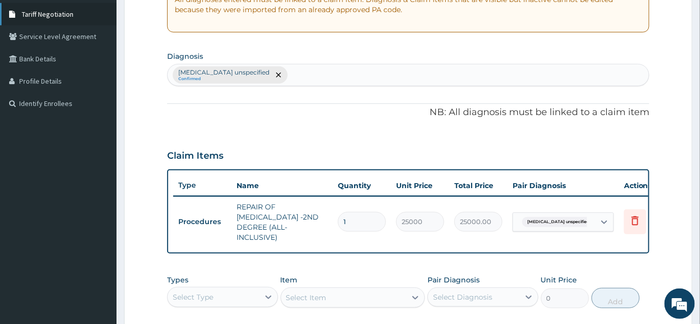
scroll to position [0, 0]
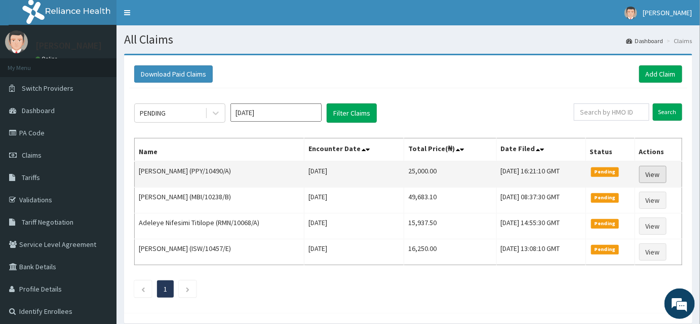
click at [646, 168] on link "View" at bounding box center [653, 174] width 27 height 17
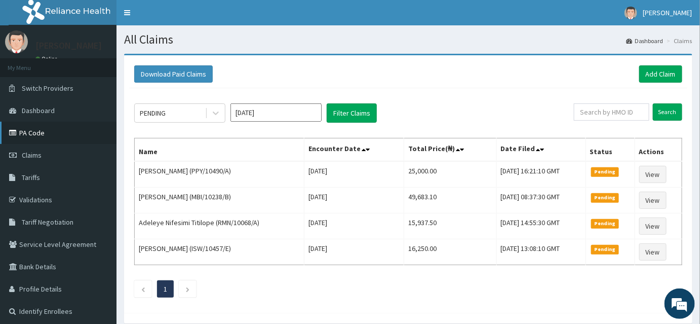
click at [43, 135] on link "PA Code" at bounding box center [58, 133] width 117 height 22
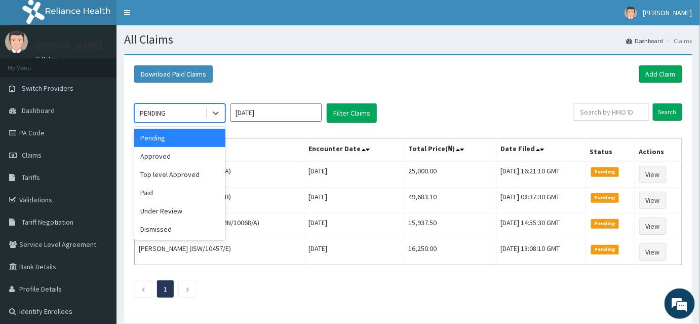
click at [179, 121] on div "PENDING" at bounding box center [179, 112] width 91 height 19
click at [169, 210] on div "Under Review" at bounding box center [179, 211] width 91 height 18
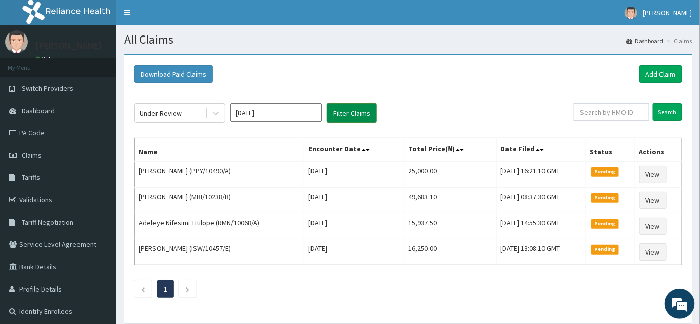
click at [354, 118] on button "Filter Claims" at bounding box center [352, 112] width 50 height 19
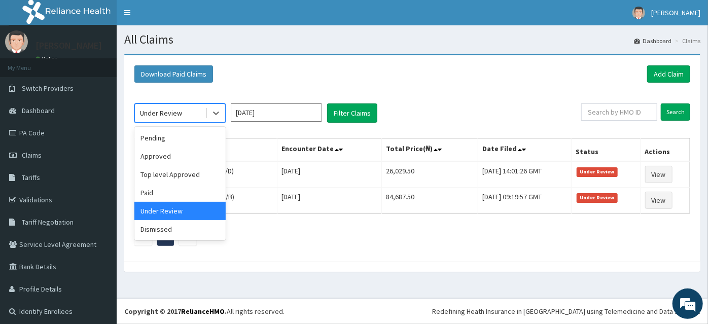
click at [164, 115] on div "Under Review" at bounding box center [161, 113] width 42 height 10
click at [170, 154] on div "Approved" at bounding box center [179, 156] width 91 height 18
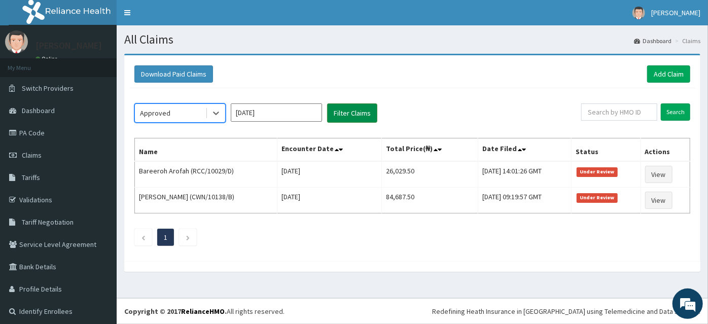
click at [357, 119] on button "Filter Claims" at bounding box center [352, 112] width 50 height 19
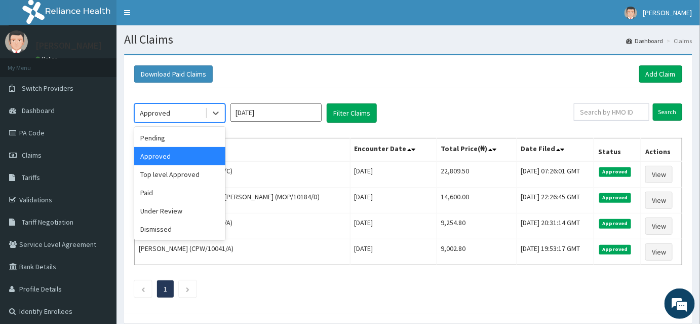
click at [200, 110] on div "Approved" at bounding box center [170, 113] width 70 height 16
click at [173, 210] on div "Under Review" at bounding box center [179, 211] width 91 height 18
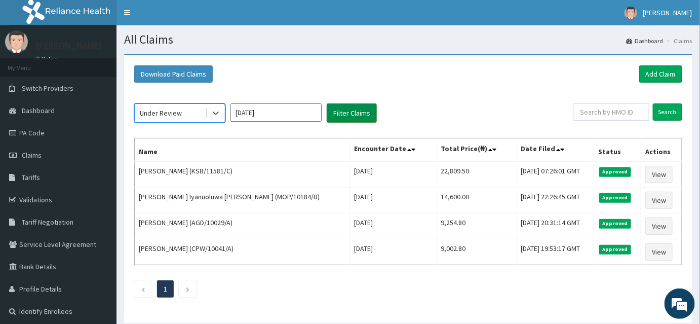
click at [352, 107] on button "Filter Claims" at bounding box center [352, 112] width 50 height 19
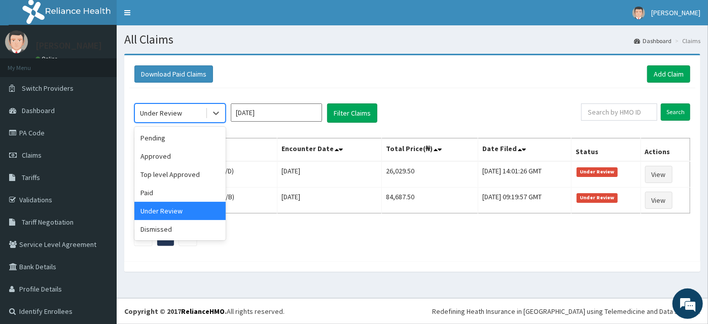
click at [173, 114] on div "Under Review" at bounding box center [161, 113] width 42 height 10
click at [170, 142] on div "Pending" at bounding box center [179, 138] width 91 height 18
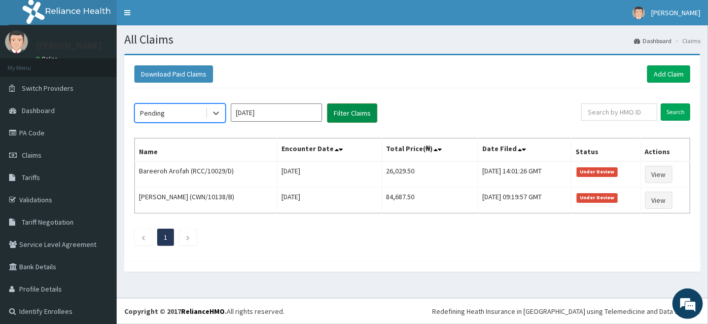
click at [334, 107] on button "Filter Claims" at bounding box center [352, 112] width 50 height 19
